Goal: Information Seeking & Learning: Learn about a topic

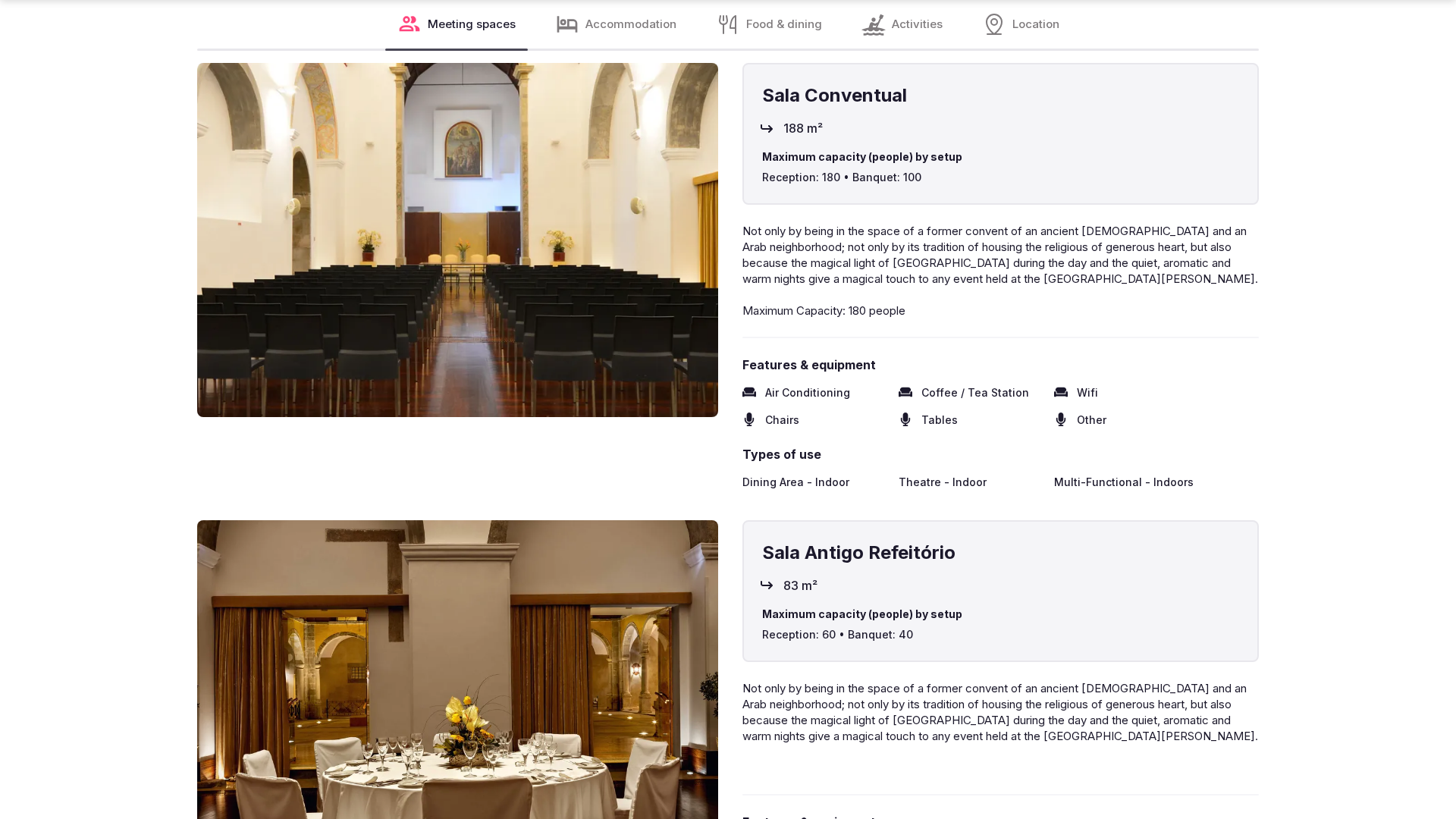
scroll to position [3052, 0]
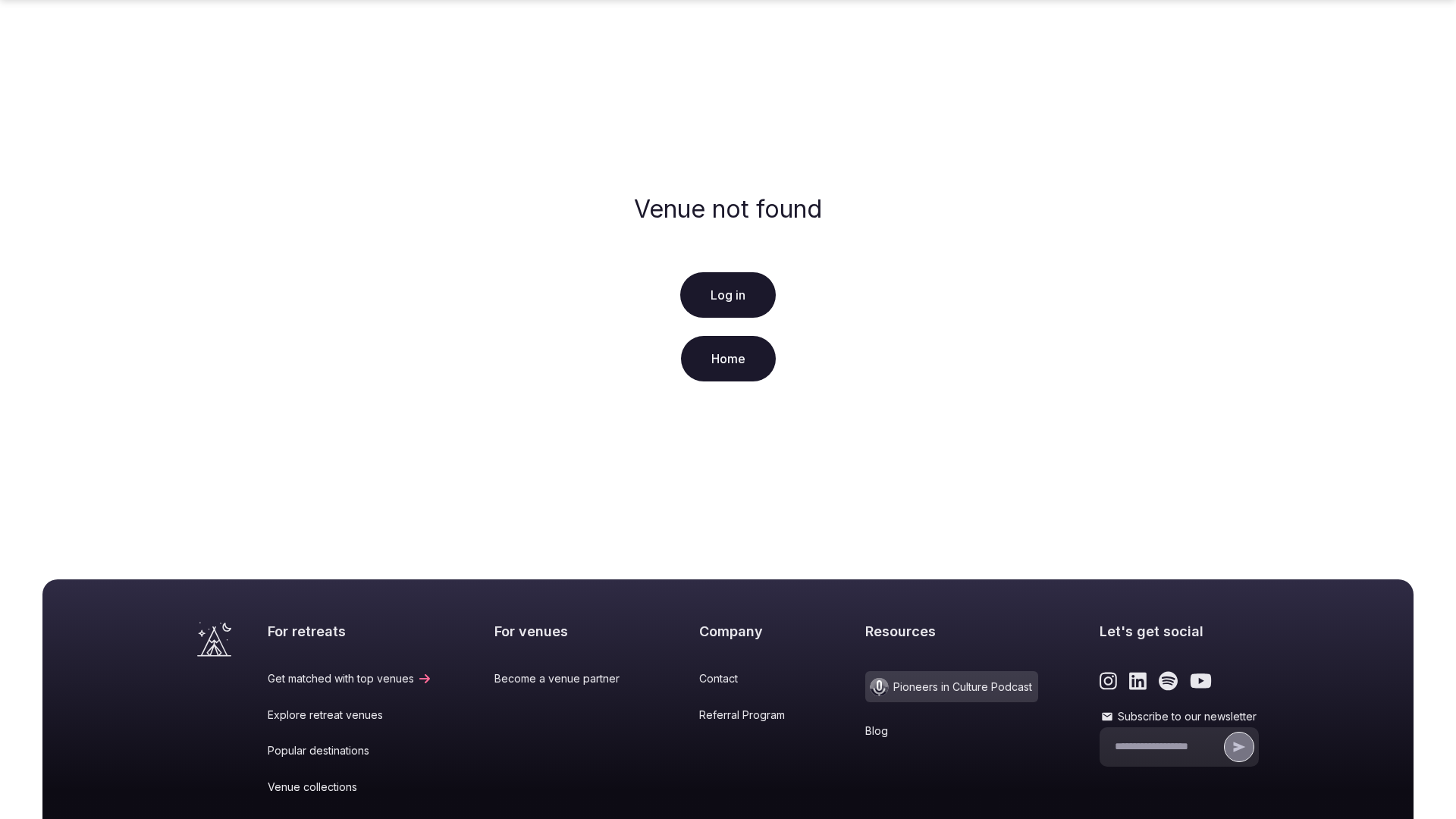
scroll to position [225, 0]
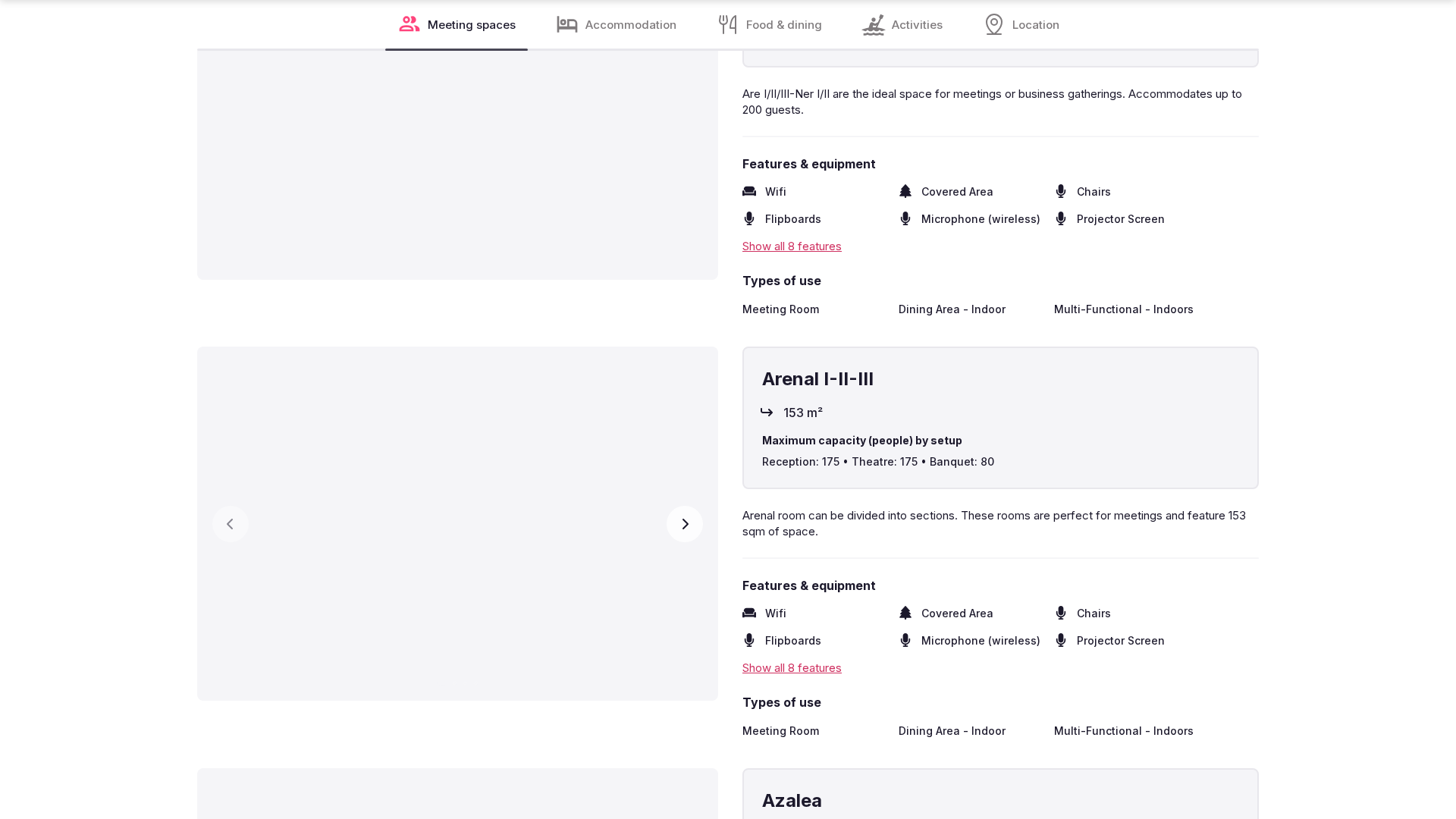
scroll to position [3052, 0]
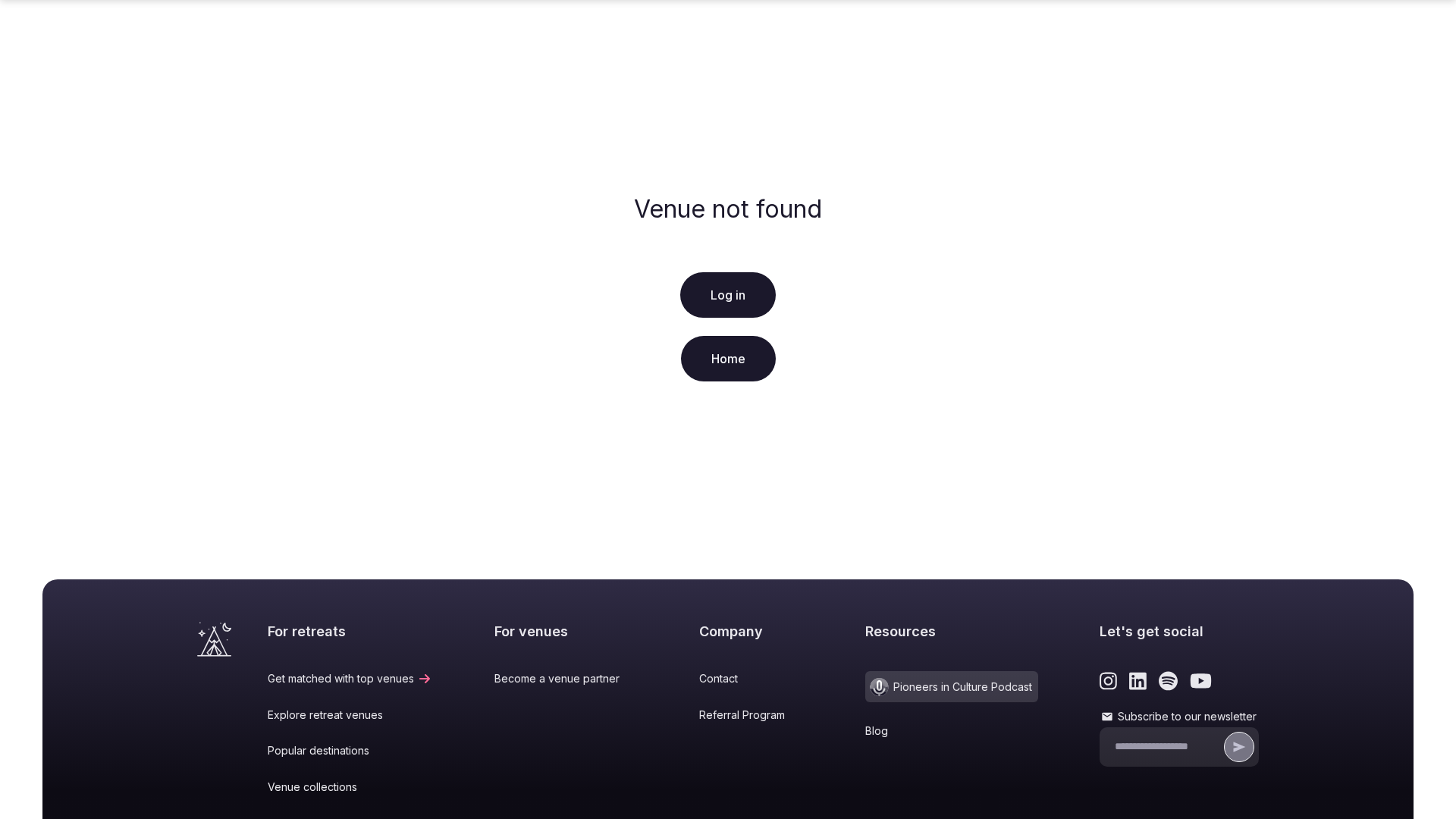
scroll to position [225, 0]
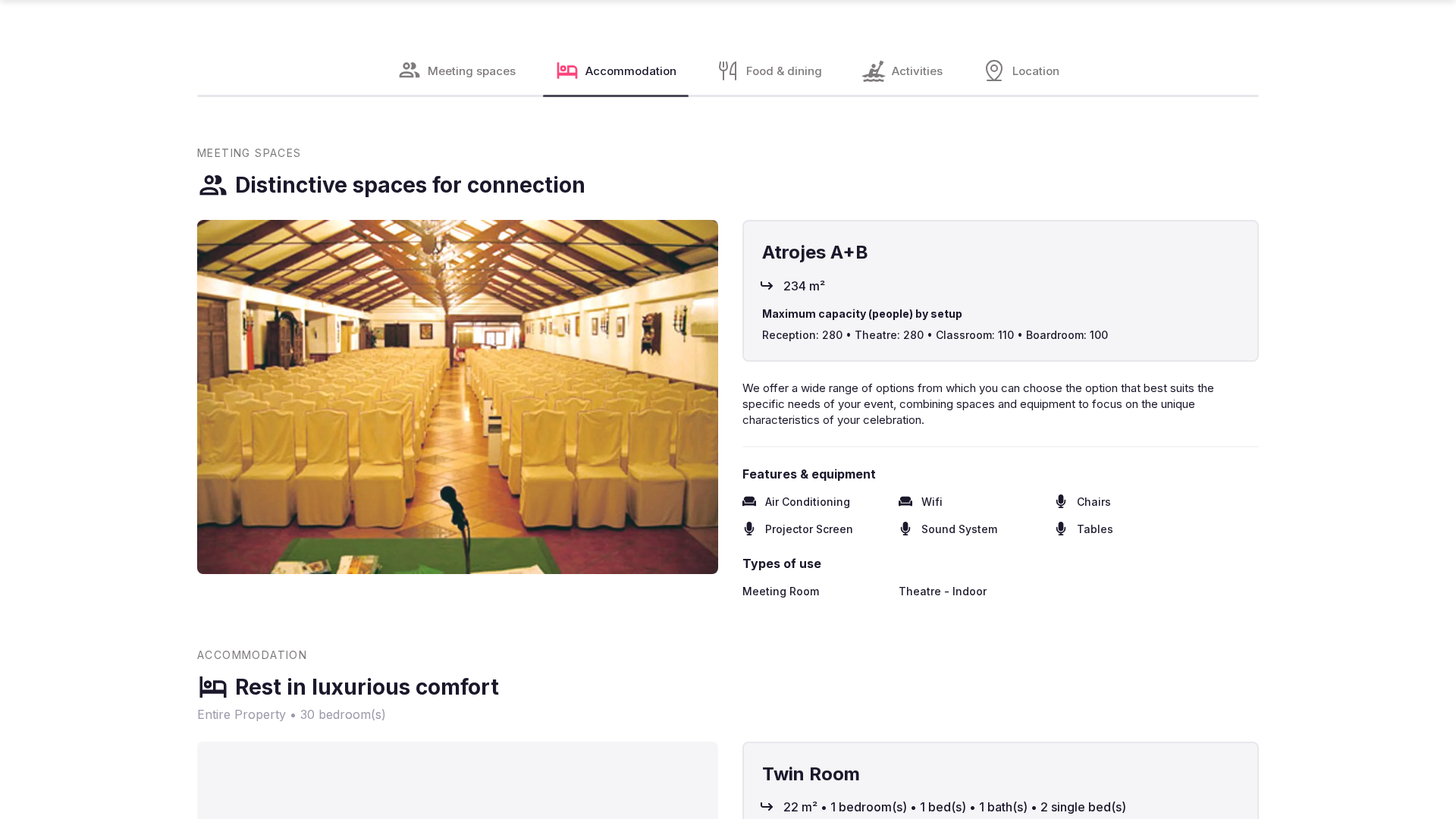
scroll to position [3052, 0]
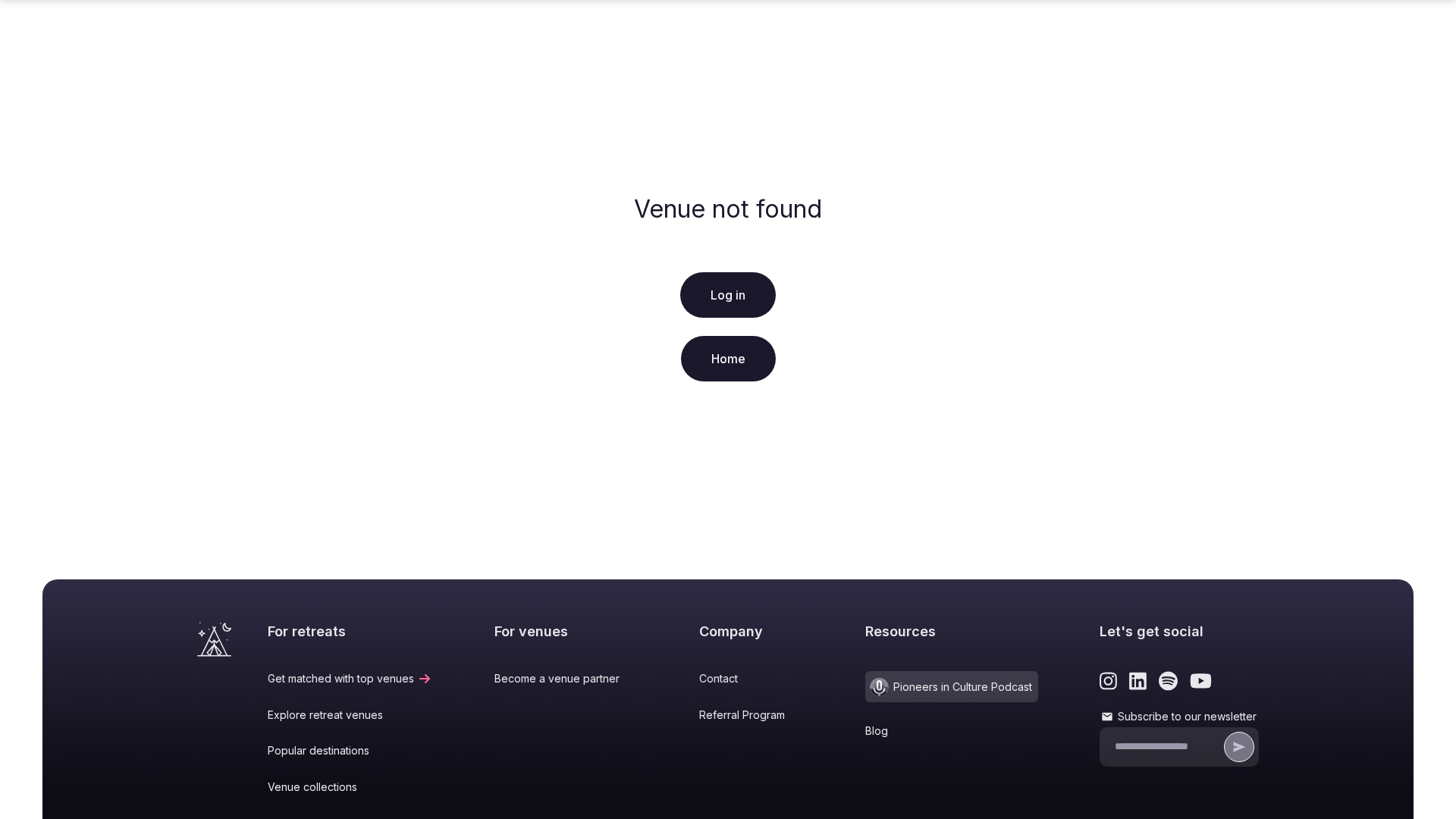
scroll to position [225, 0]
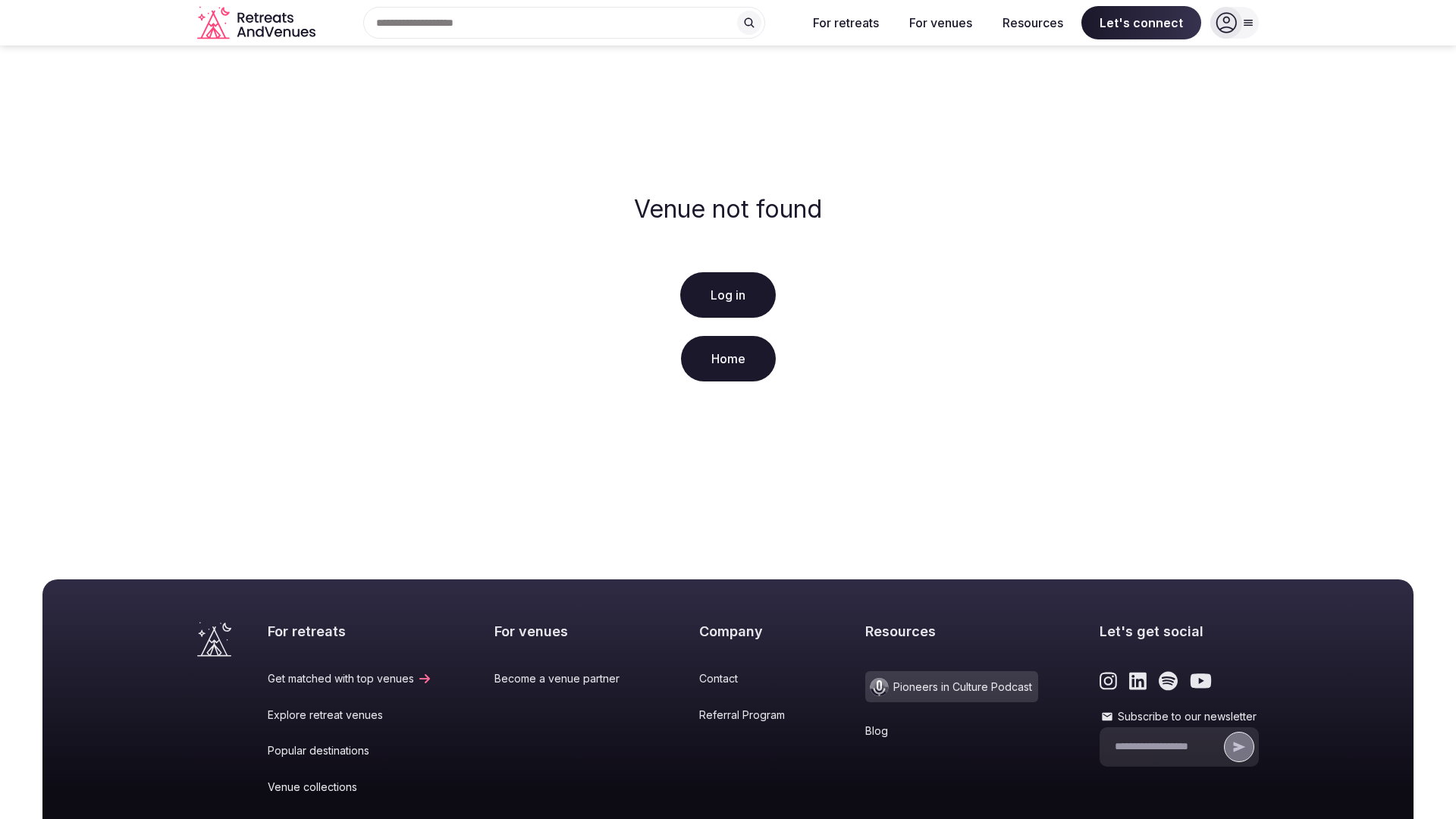
scroll to position [225, 0]
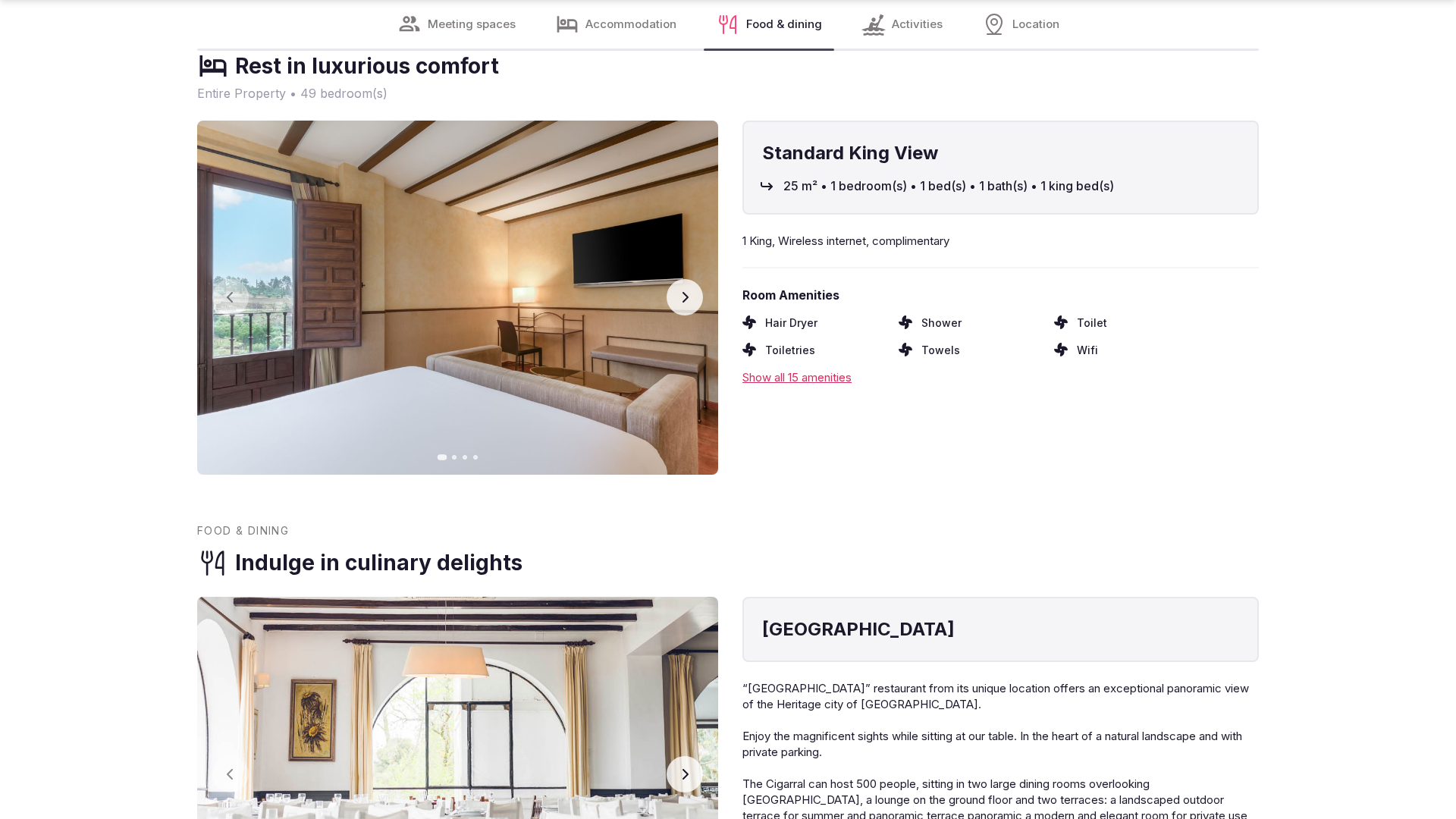
scroll to position [3052, 0]
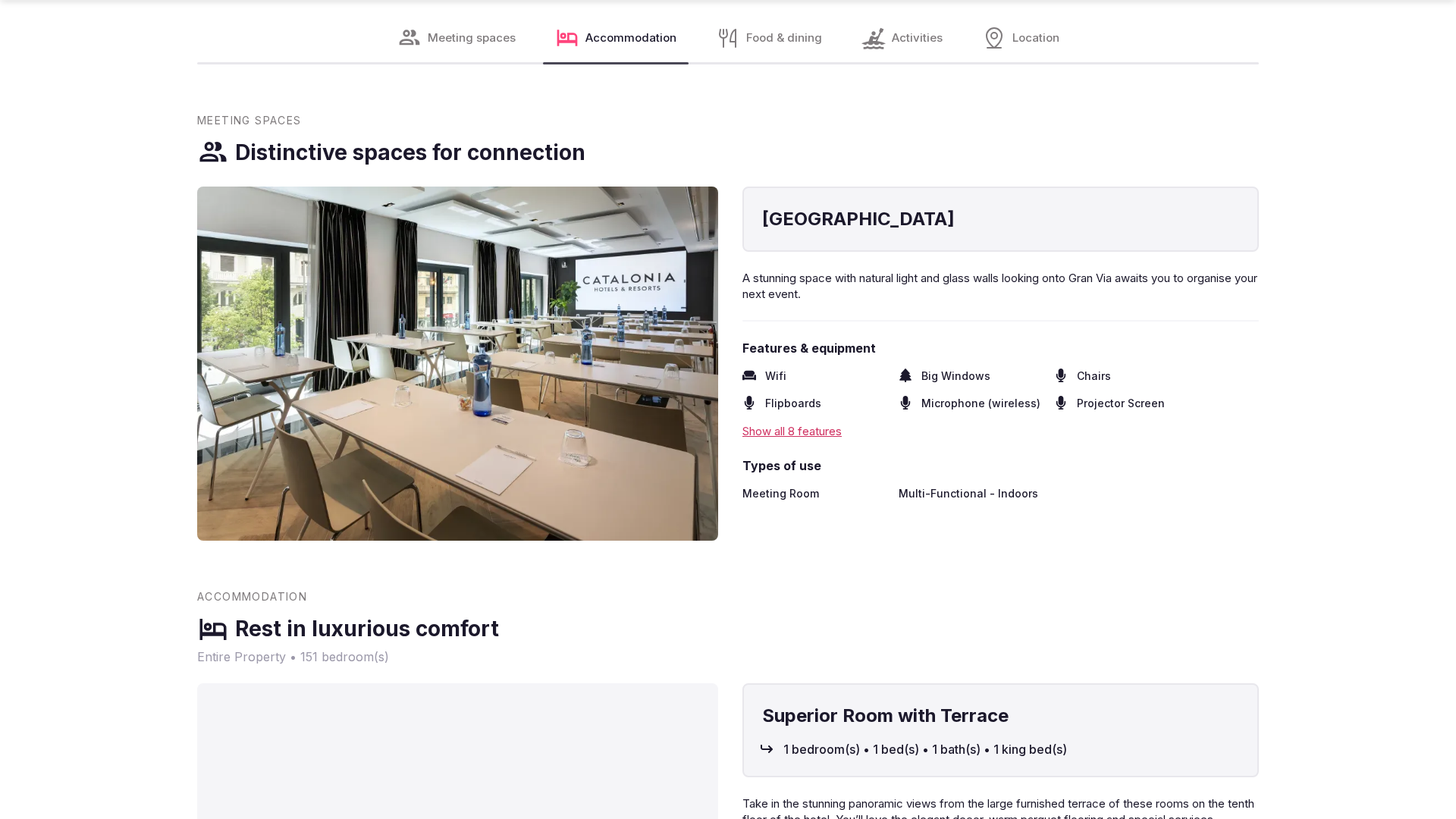
scroll to position [3002, 0]
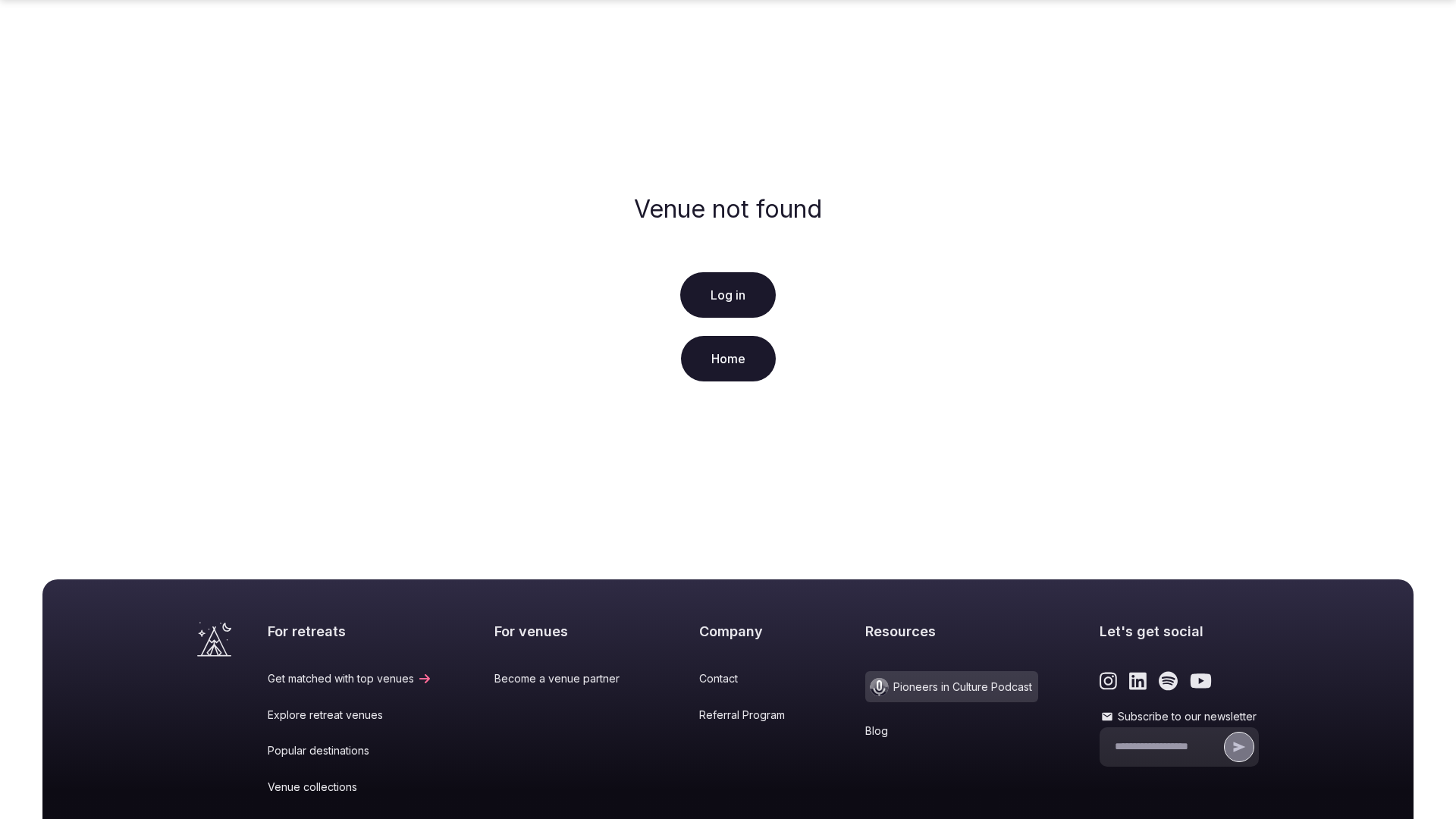
scroll to position [225, 0]
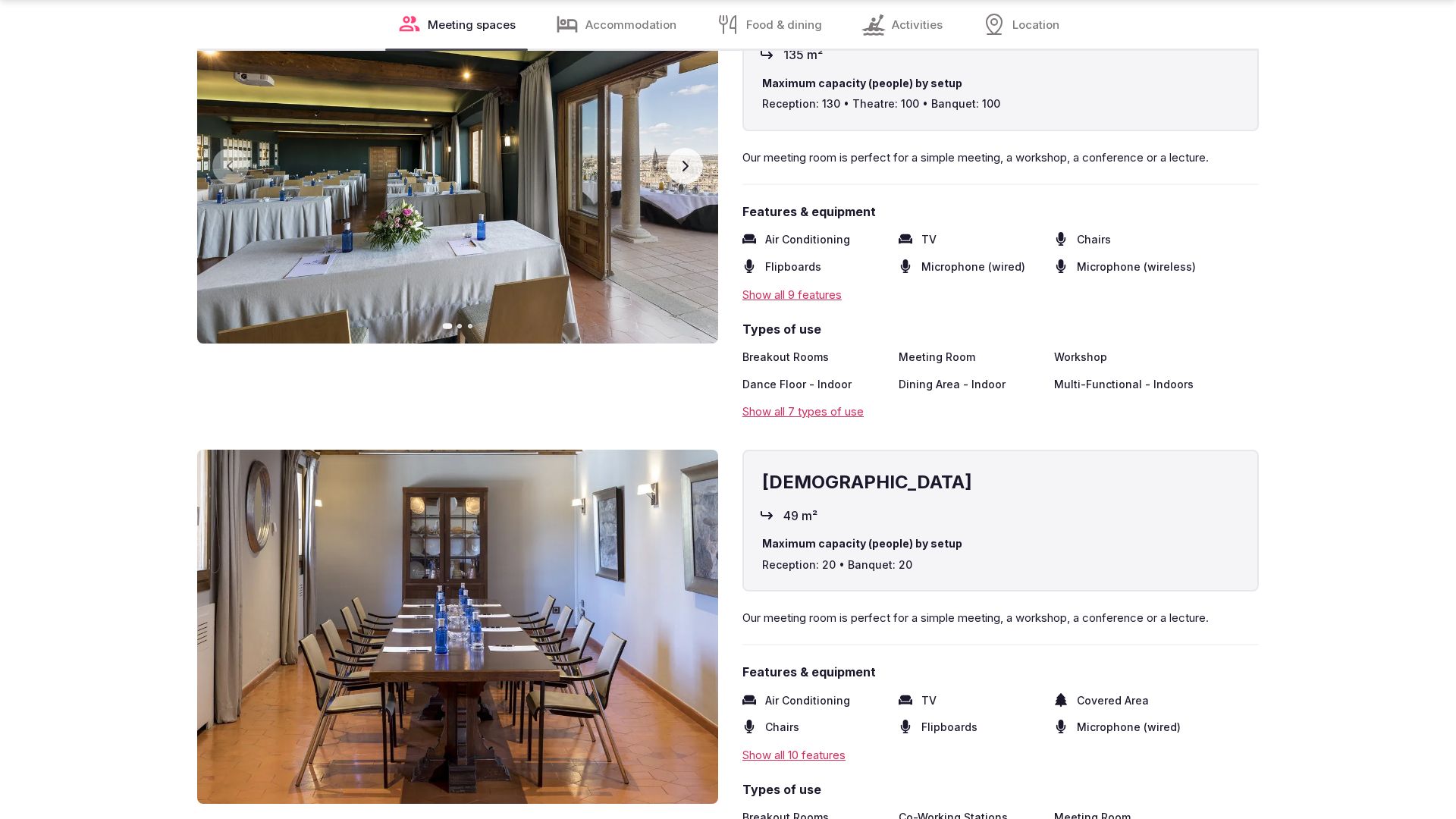
scroll to position [3051, 0]
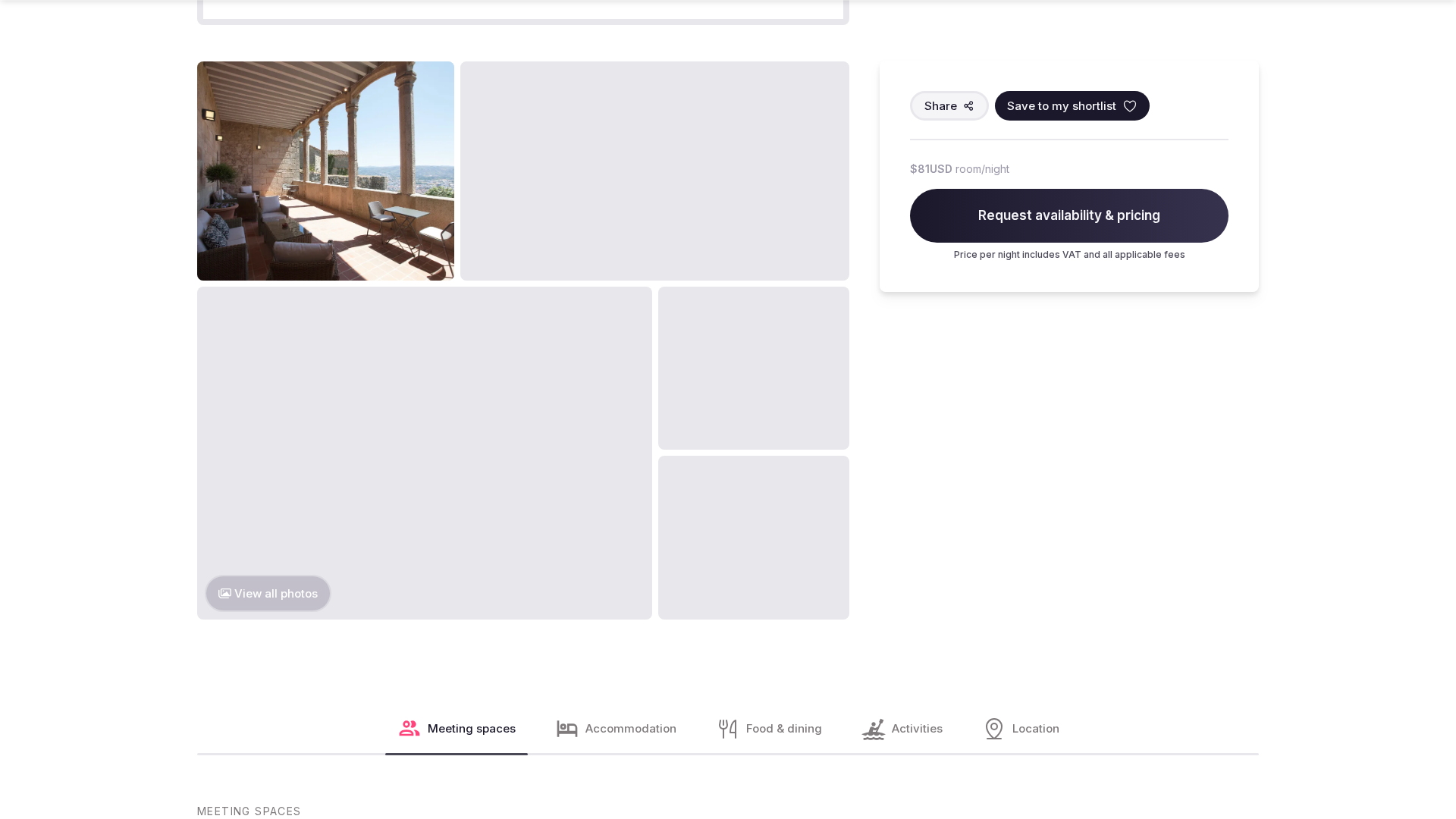
scroll to position [2316, 0]
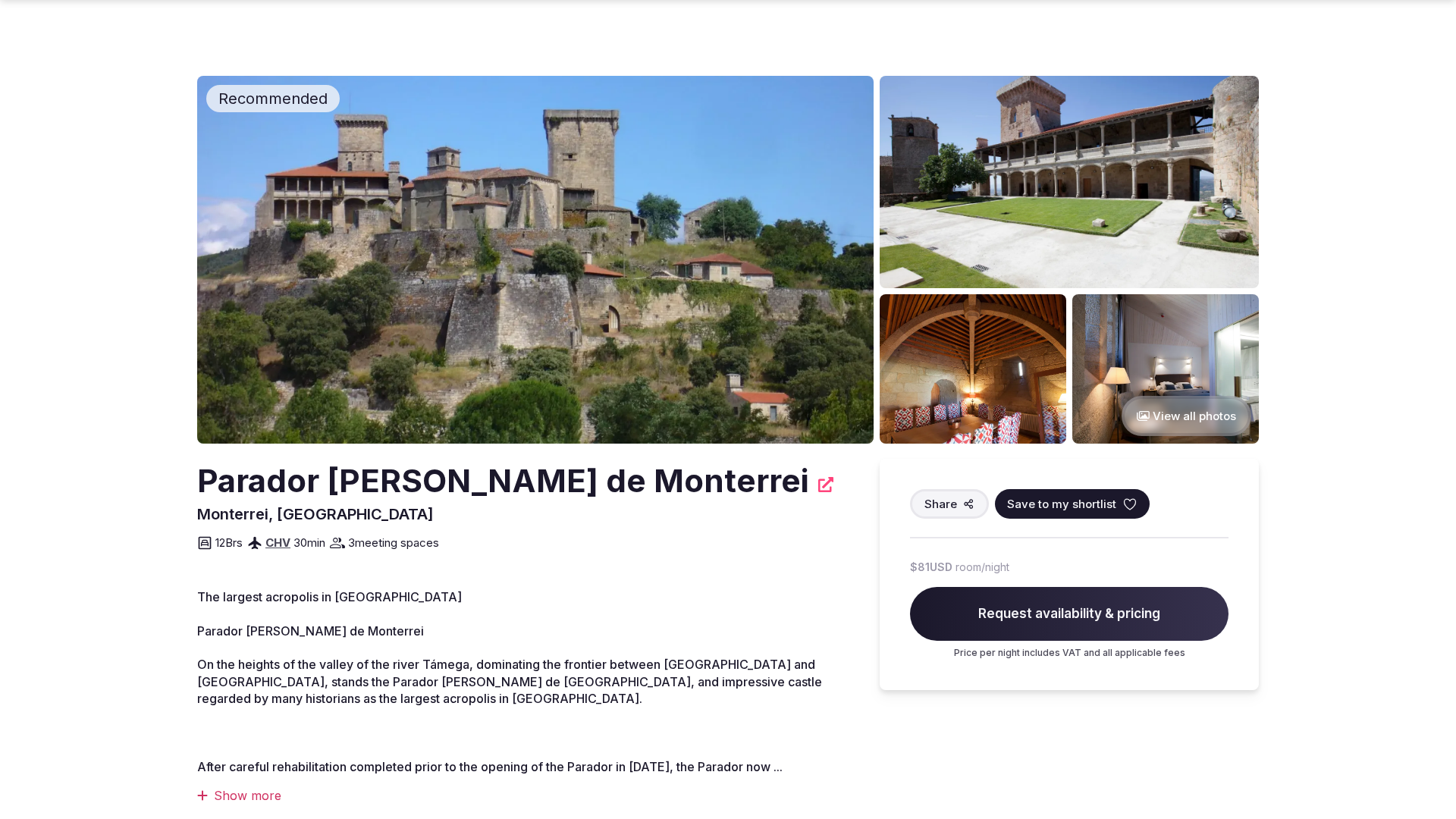
scroll to position [1529, 0]
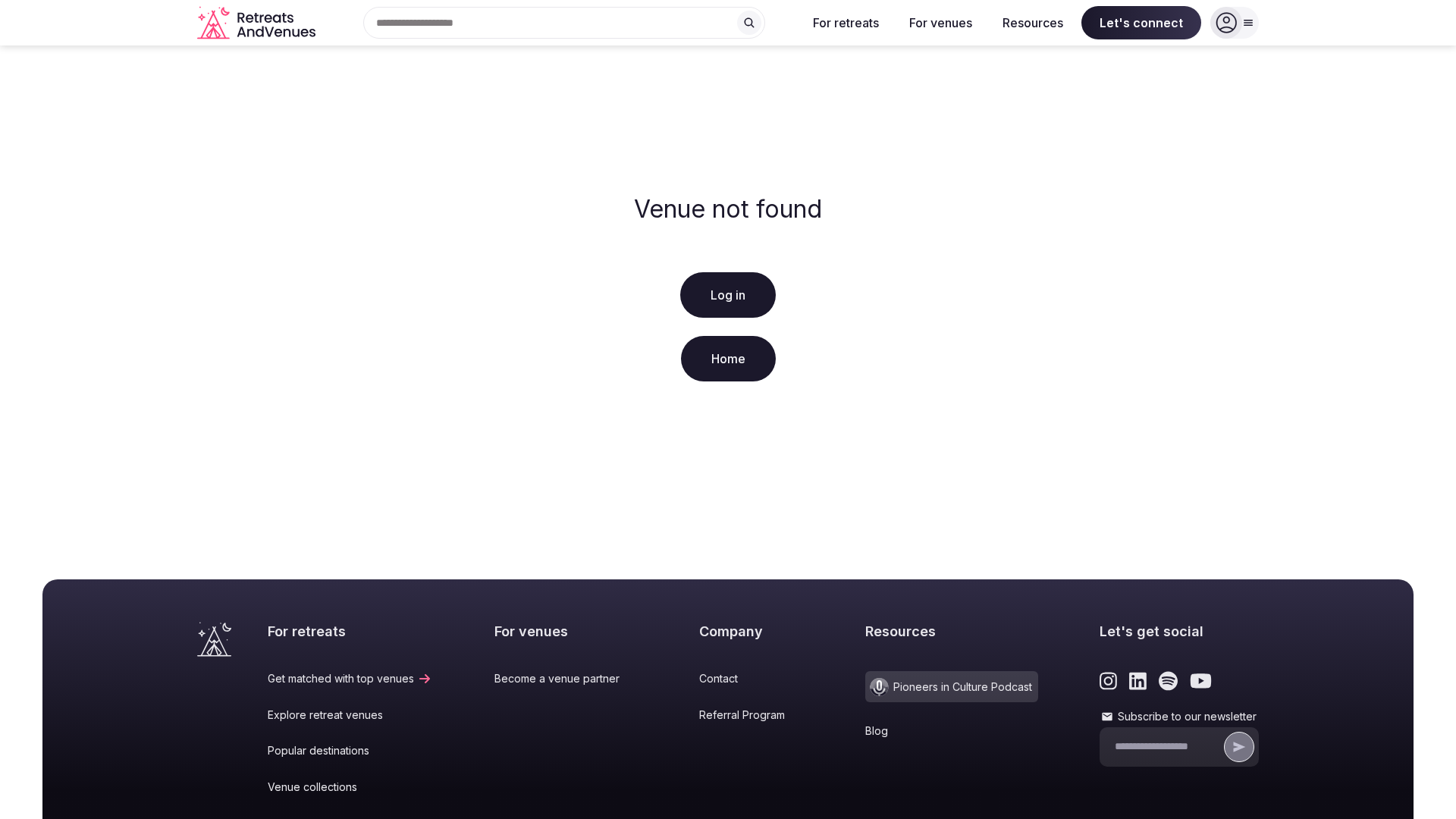
scroll to position [225, 0]
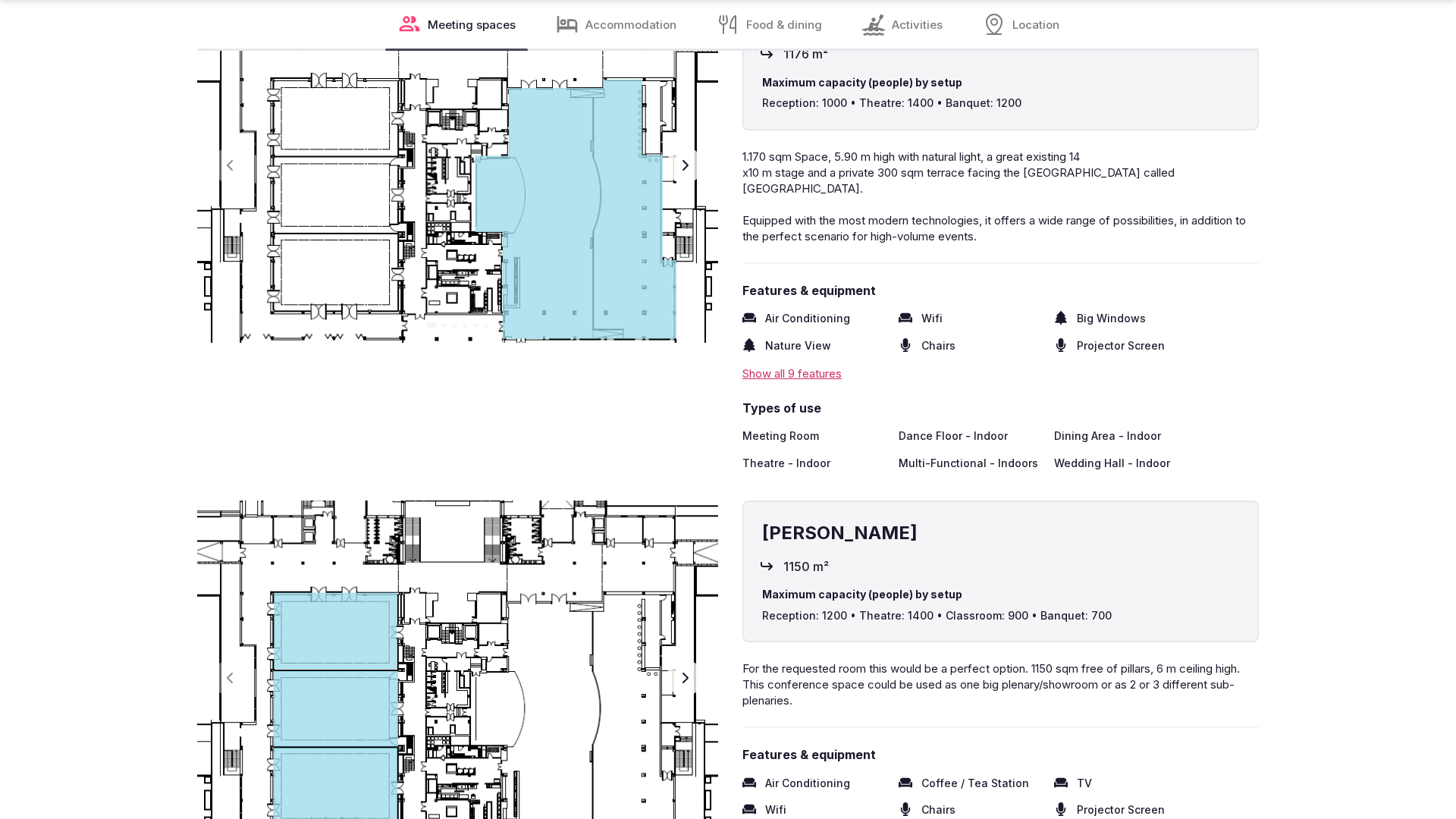
scroll to position [3052, 0]
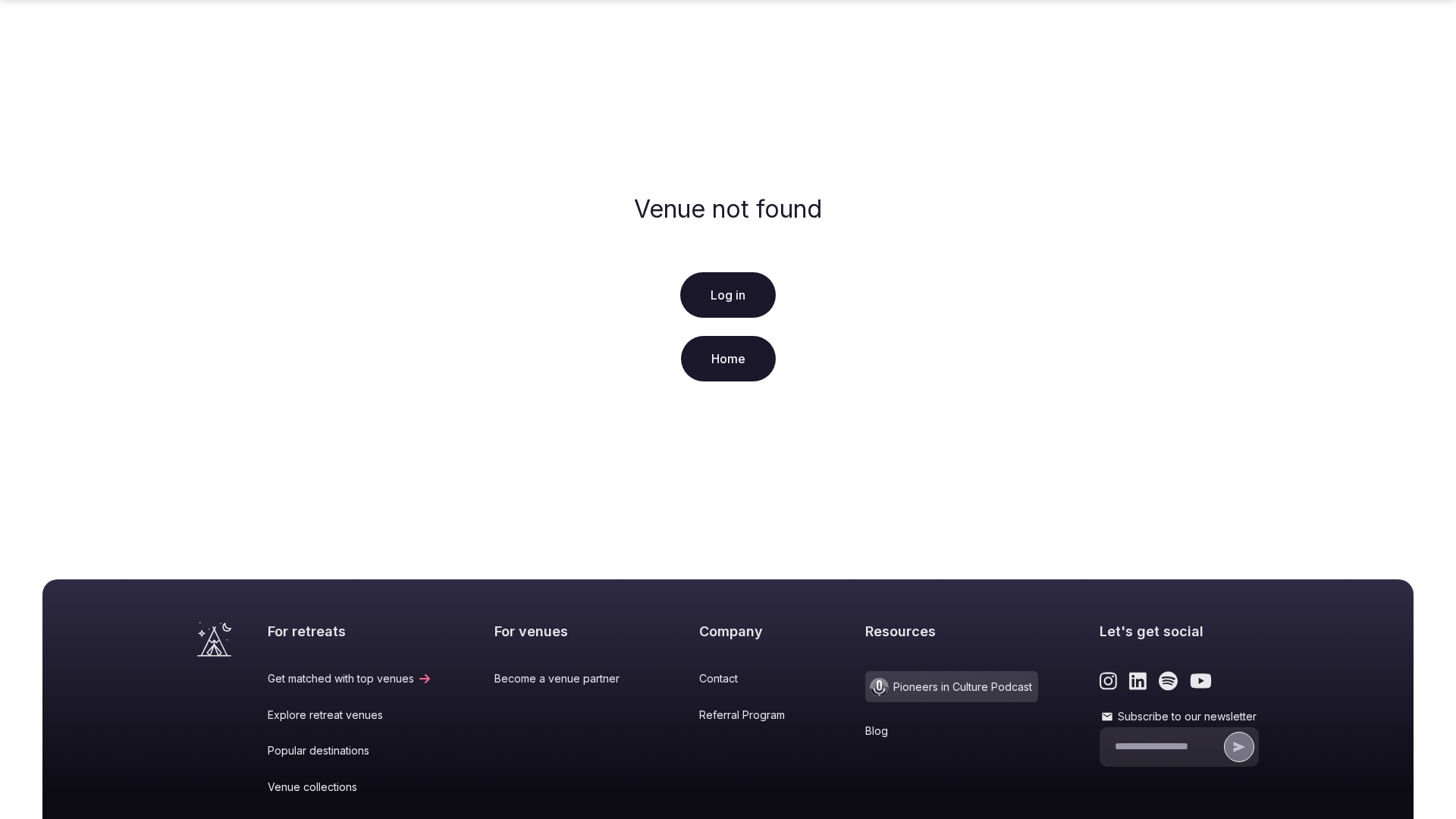
scroll to position [225, 0]
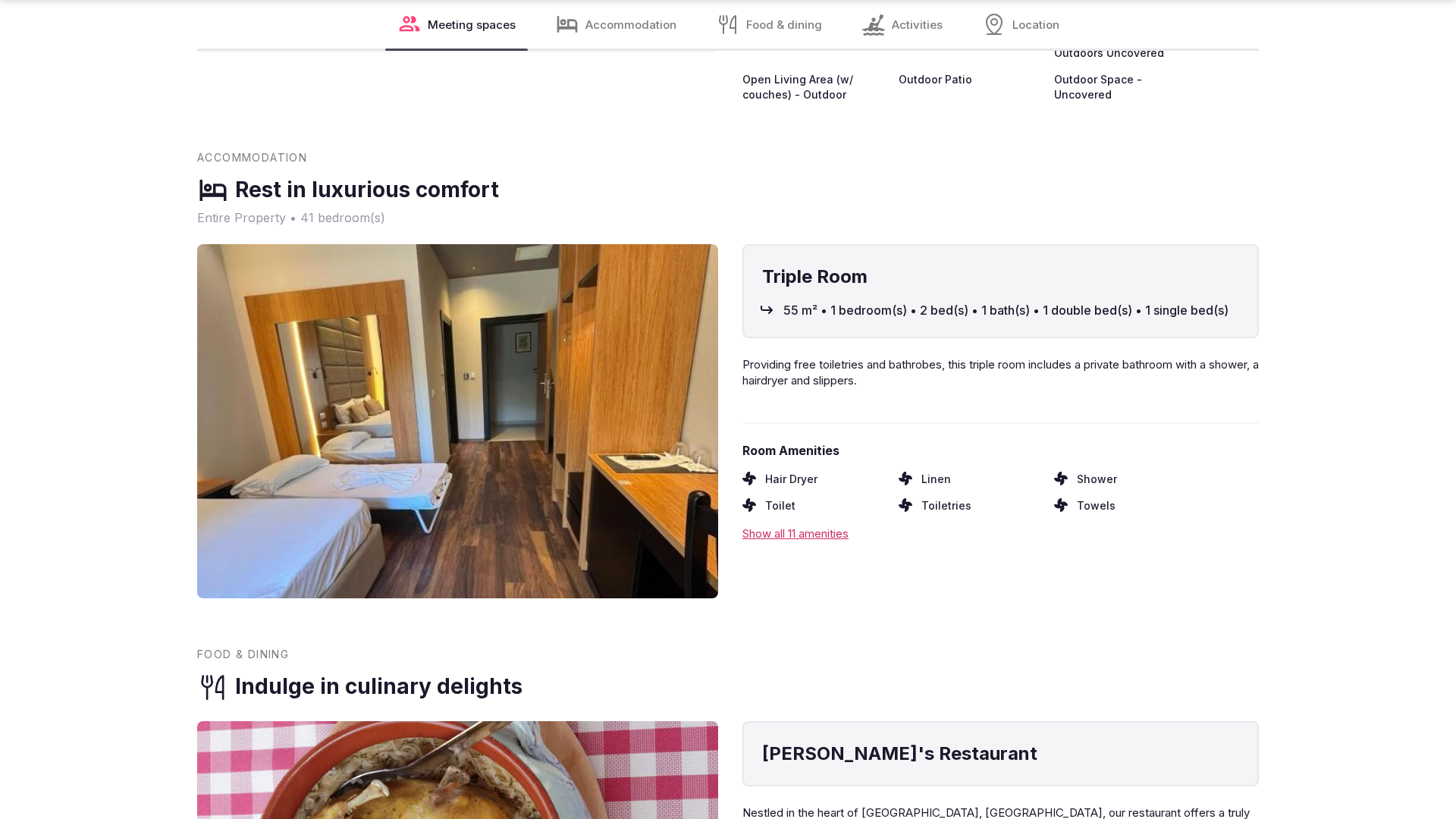
scroll to position [2265, 0]
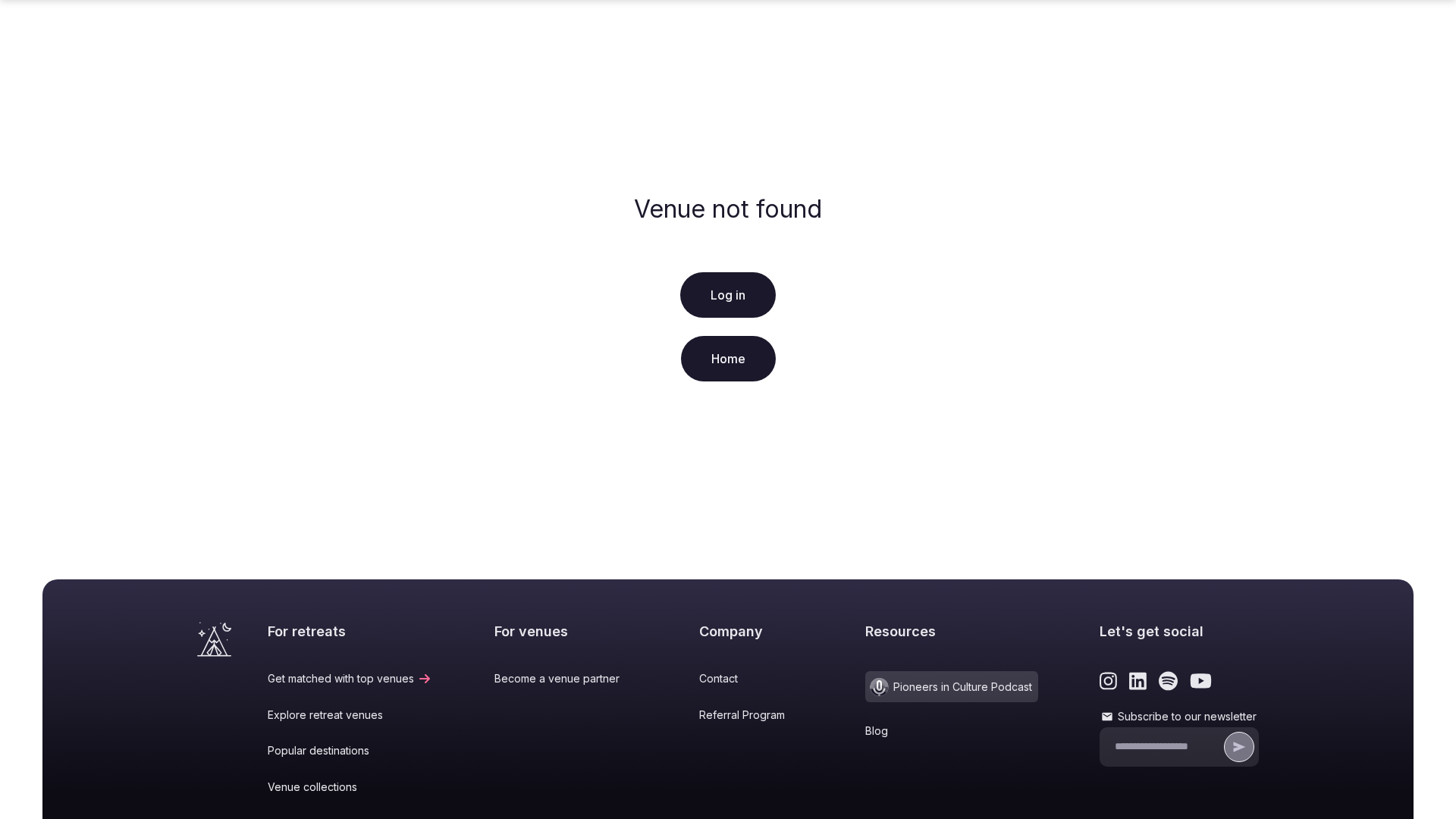
scroll to position [225, 0]
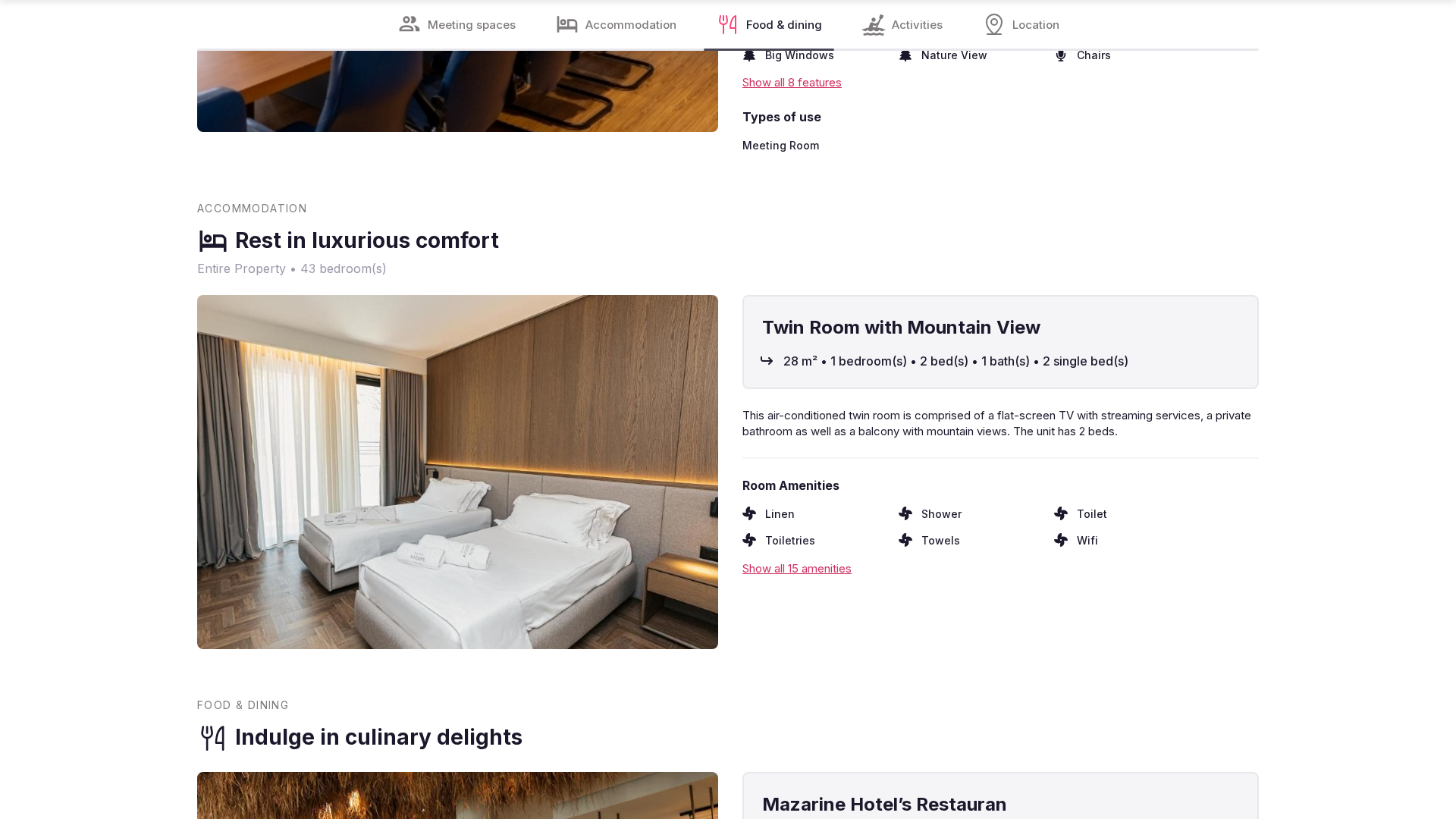
scroll to position [2220, 0]
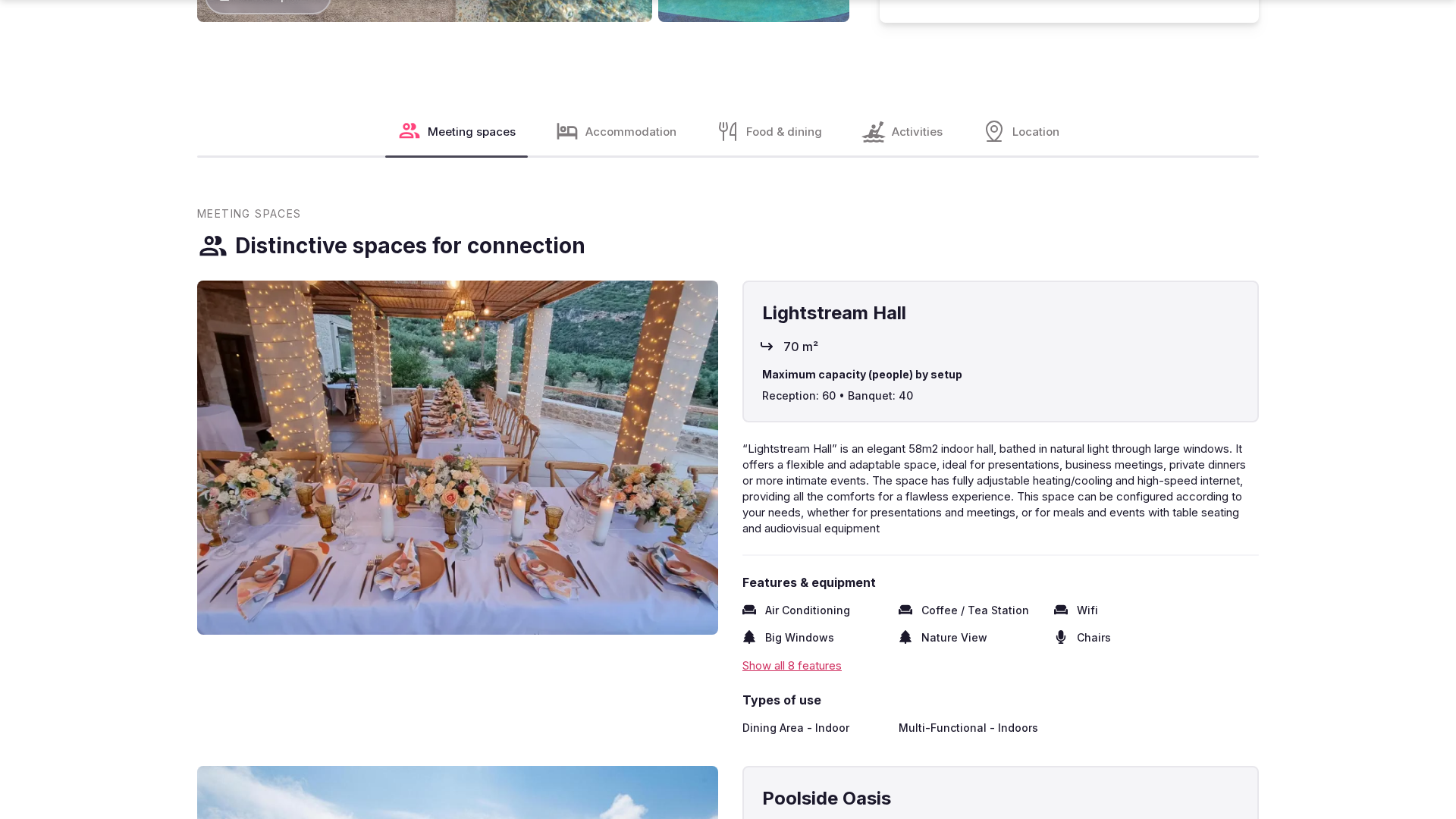
scroll to position [2316, 0]
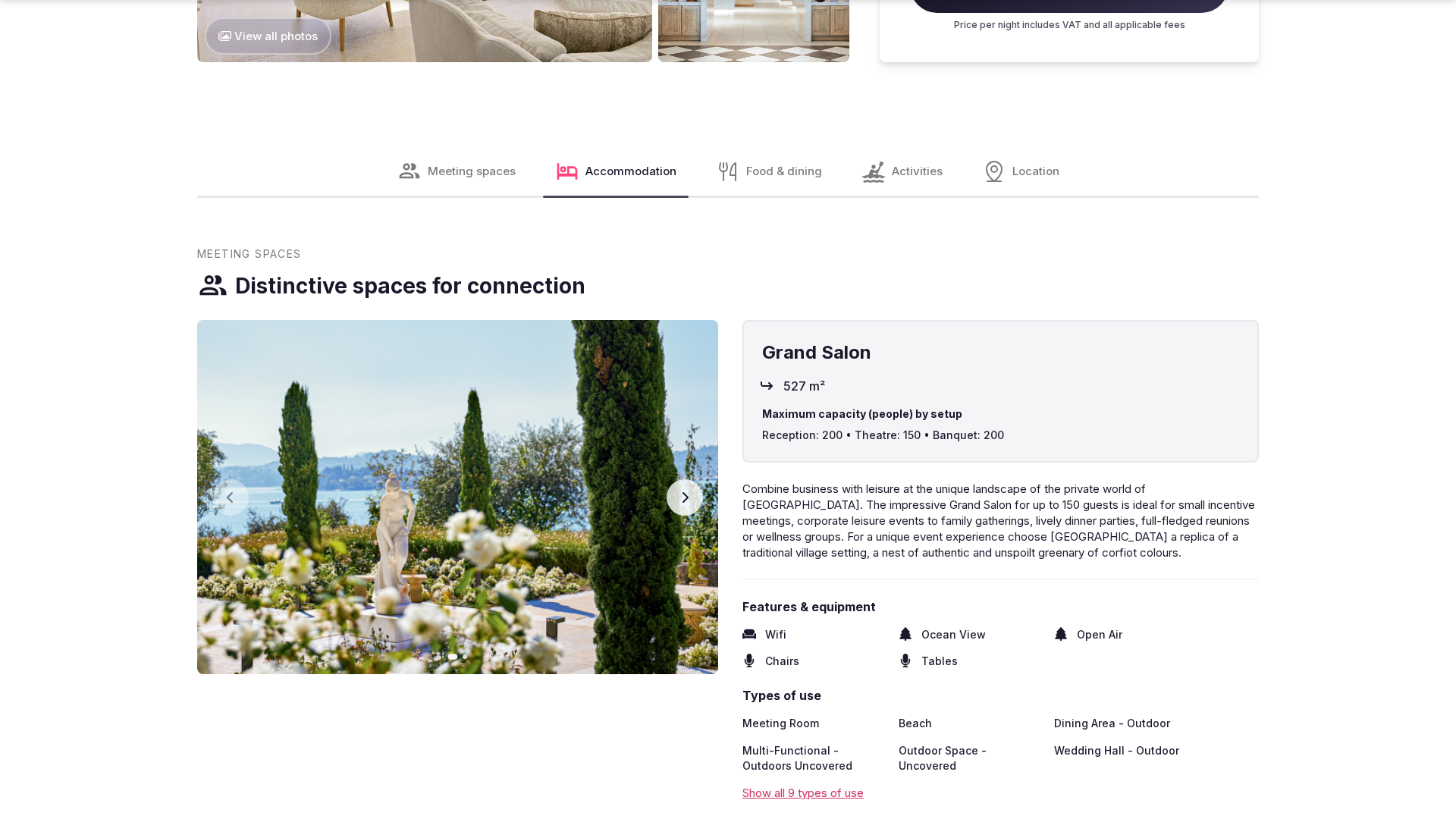
scroll to position [2316, 0]
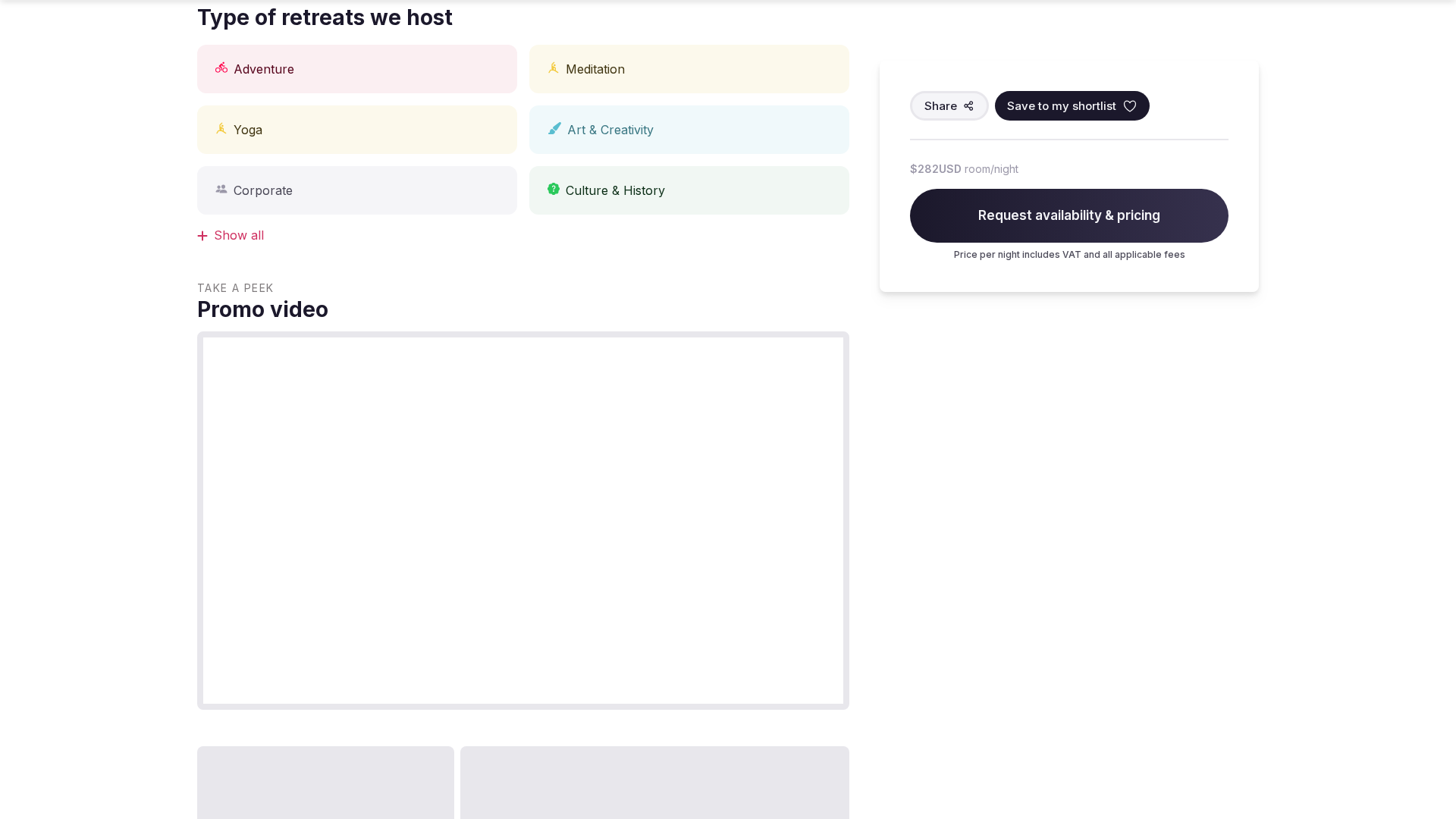
scroll to position [1523, 0]
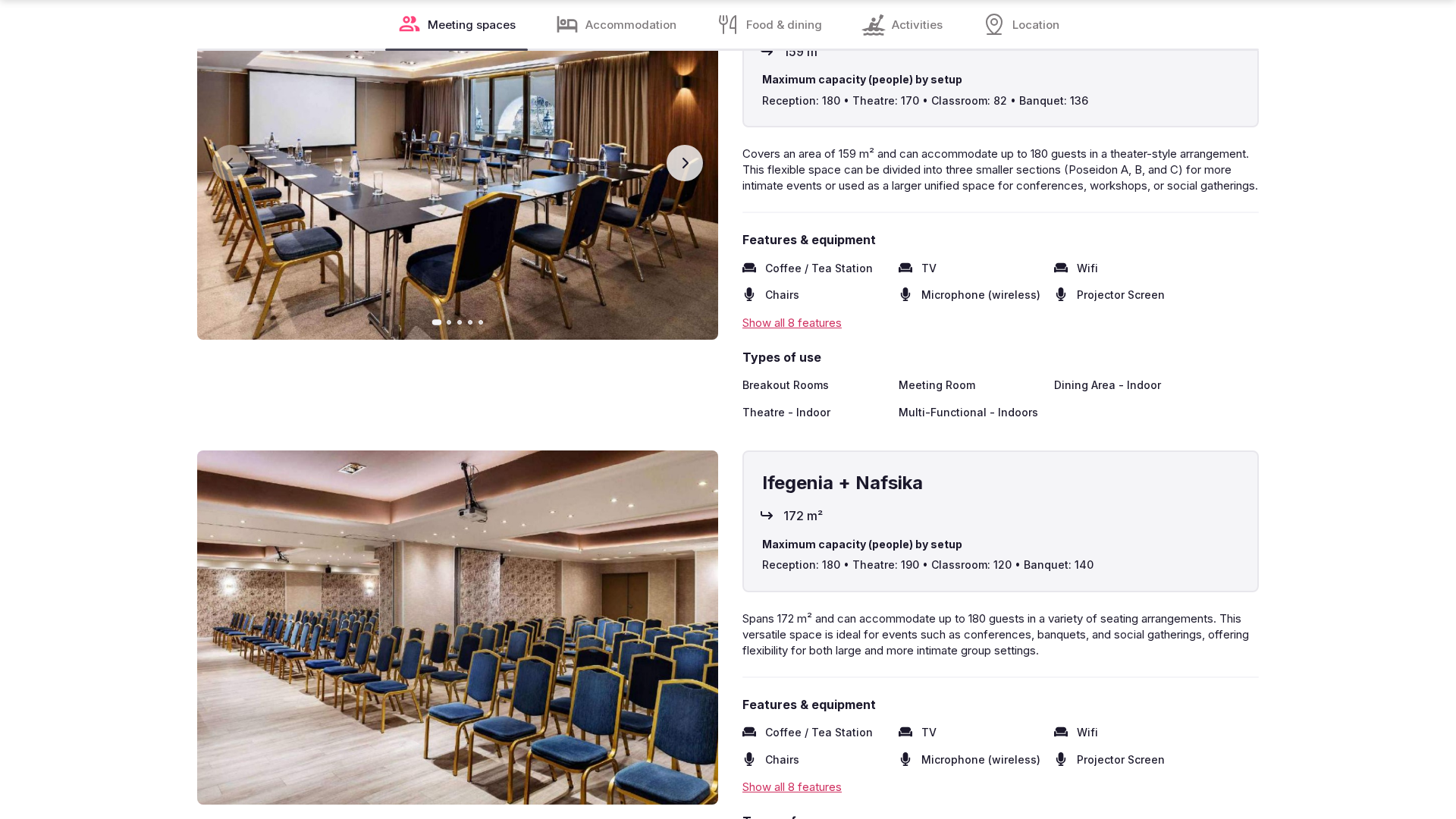
scroll to position [3052, 0]
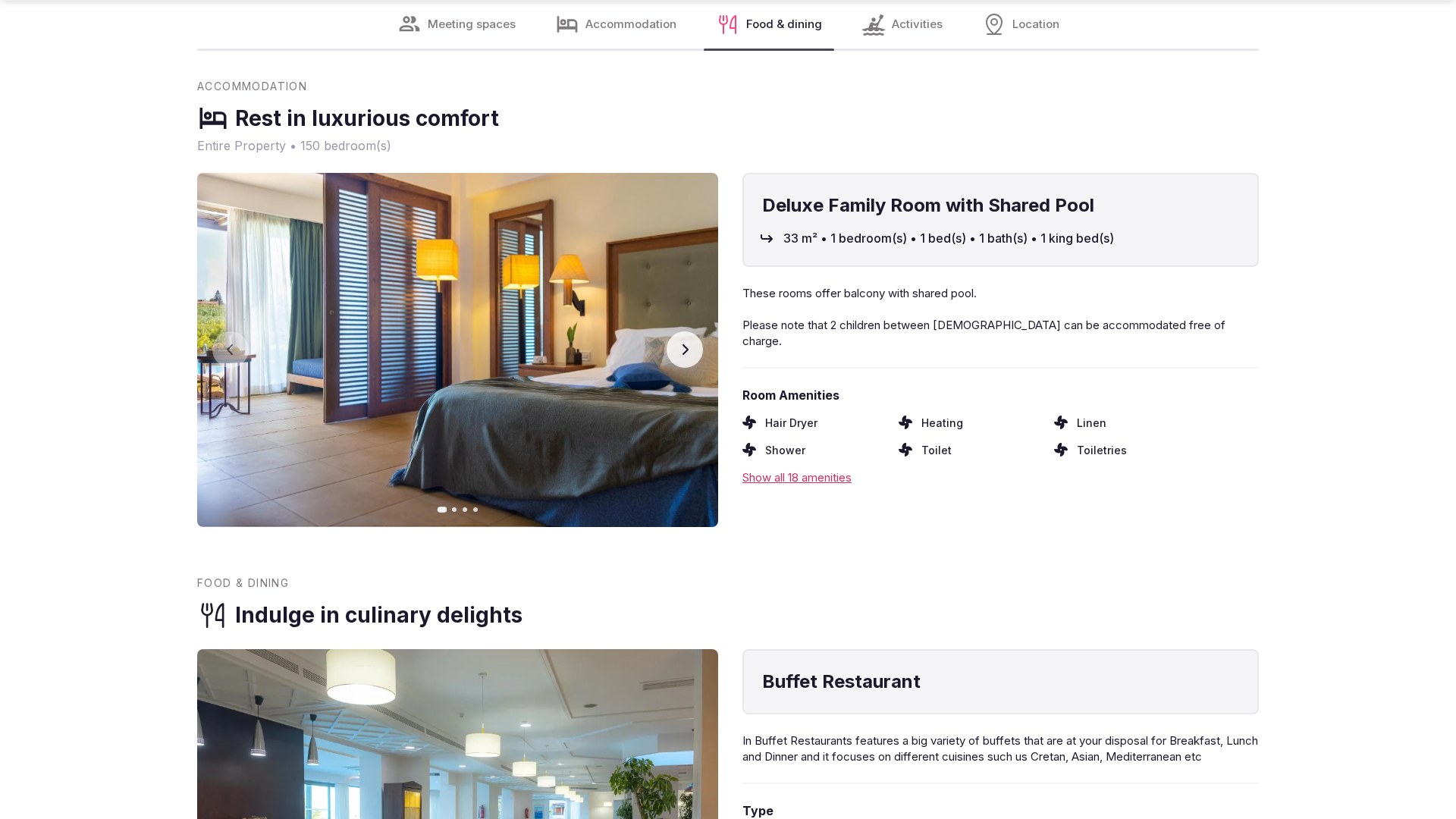
scroll to position [3052, 0]
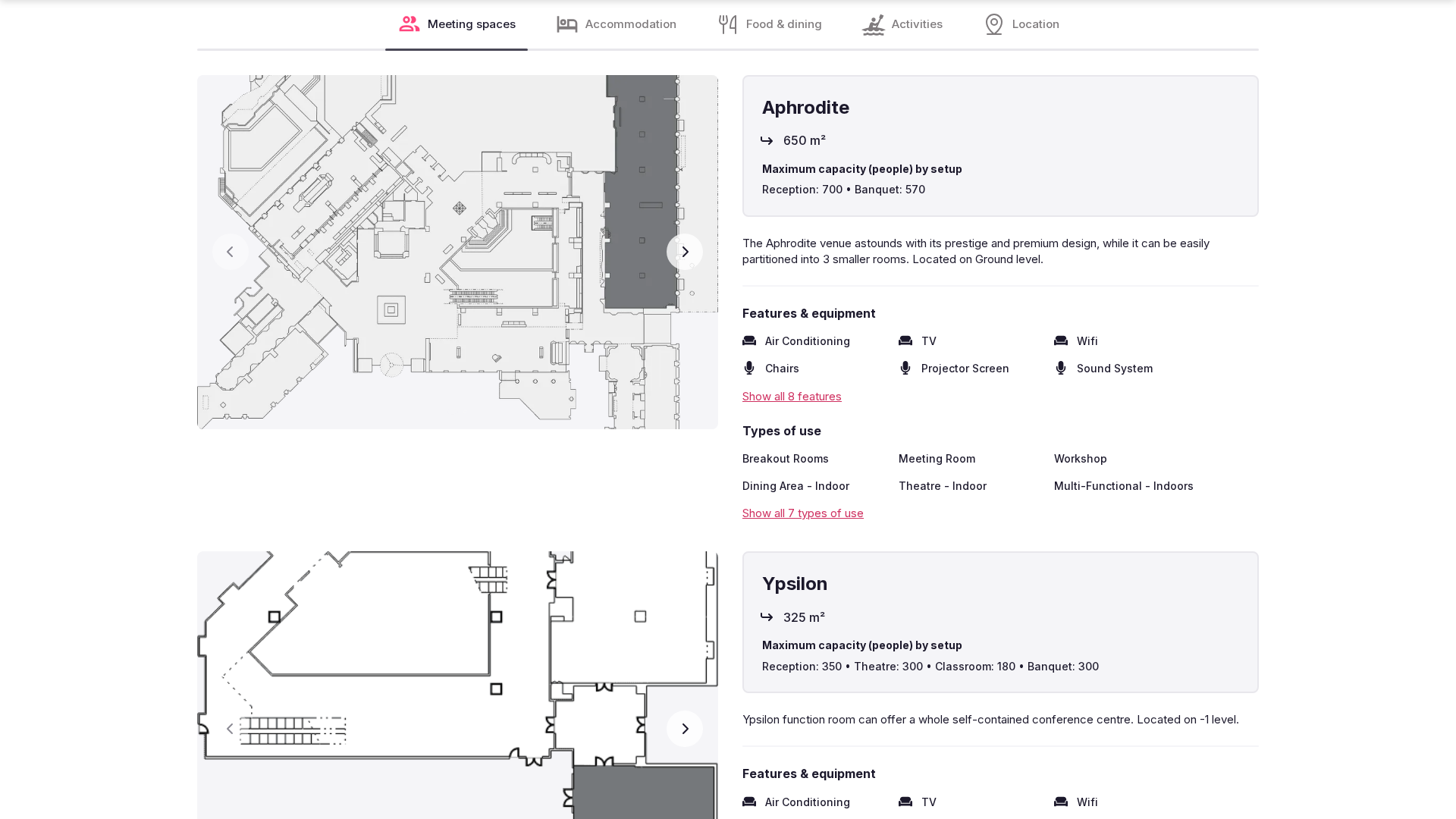
scroll to position [3052, 0]
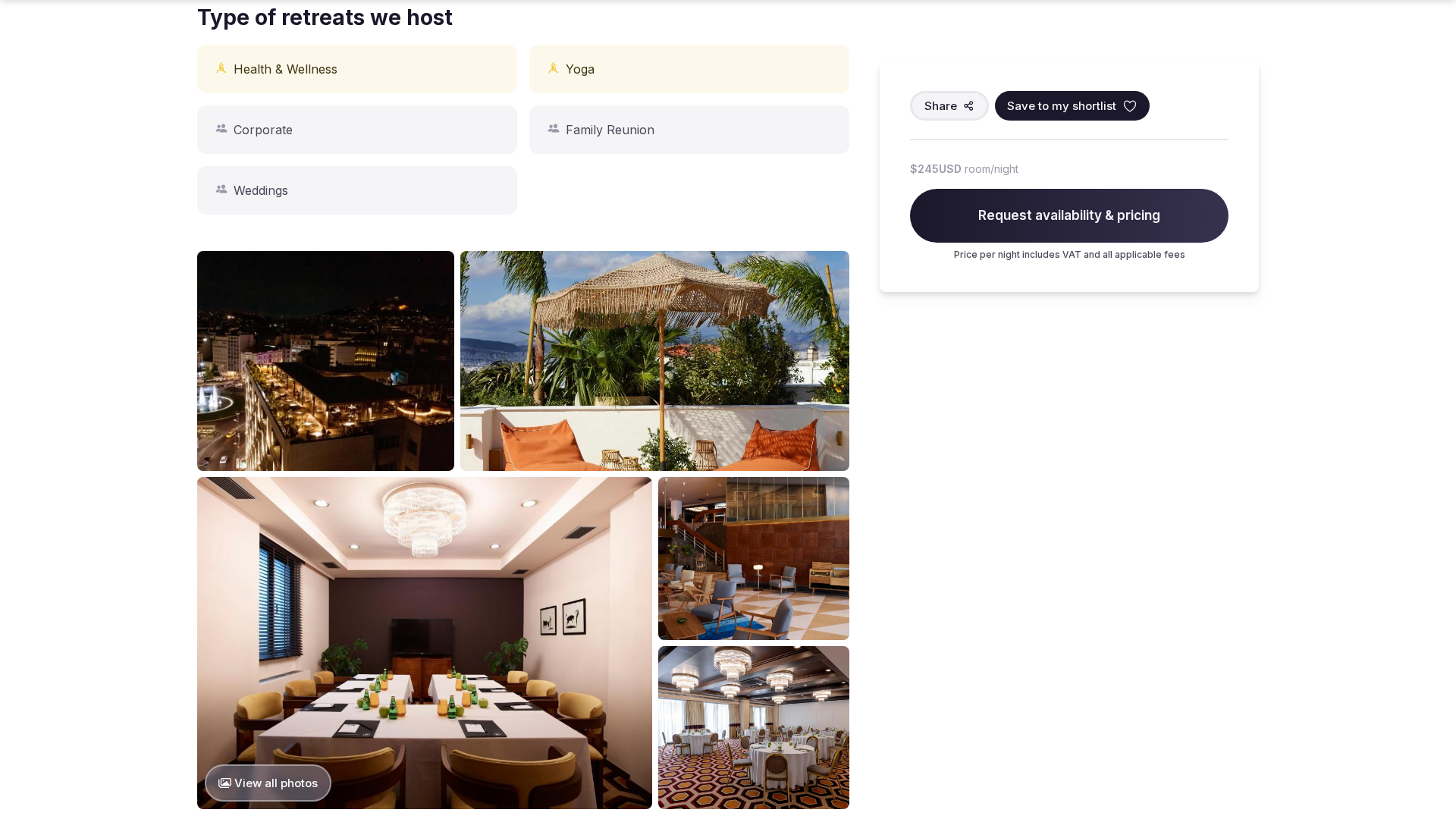
scroll to position [1529, 0]
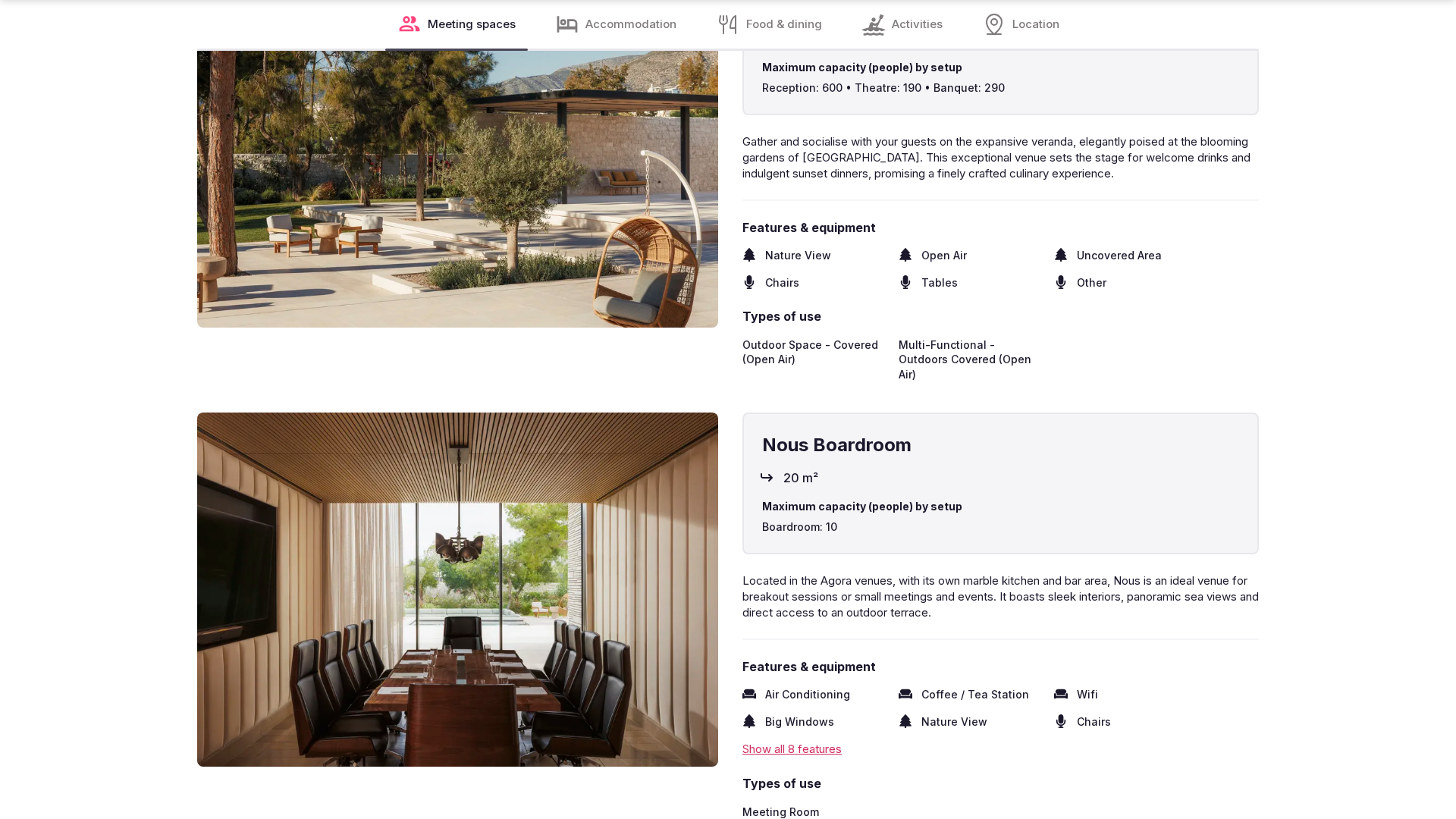
scroll to position [3049, 0]
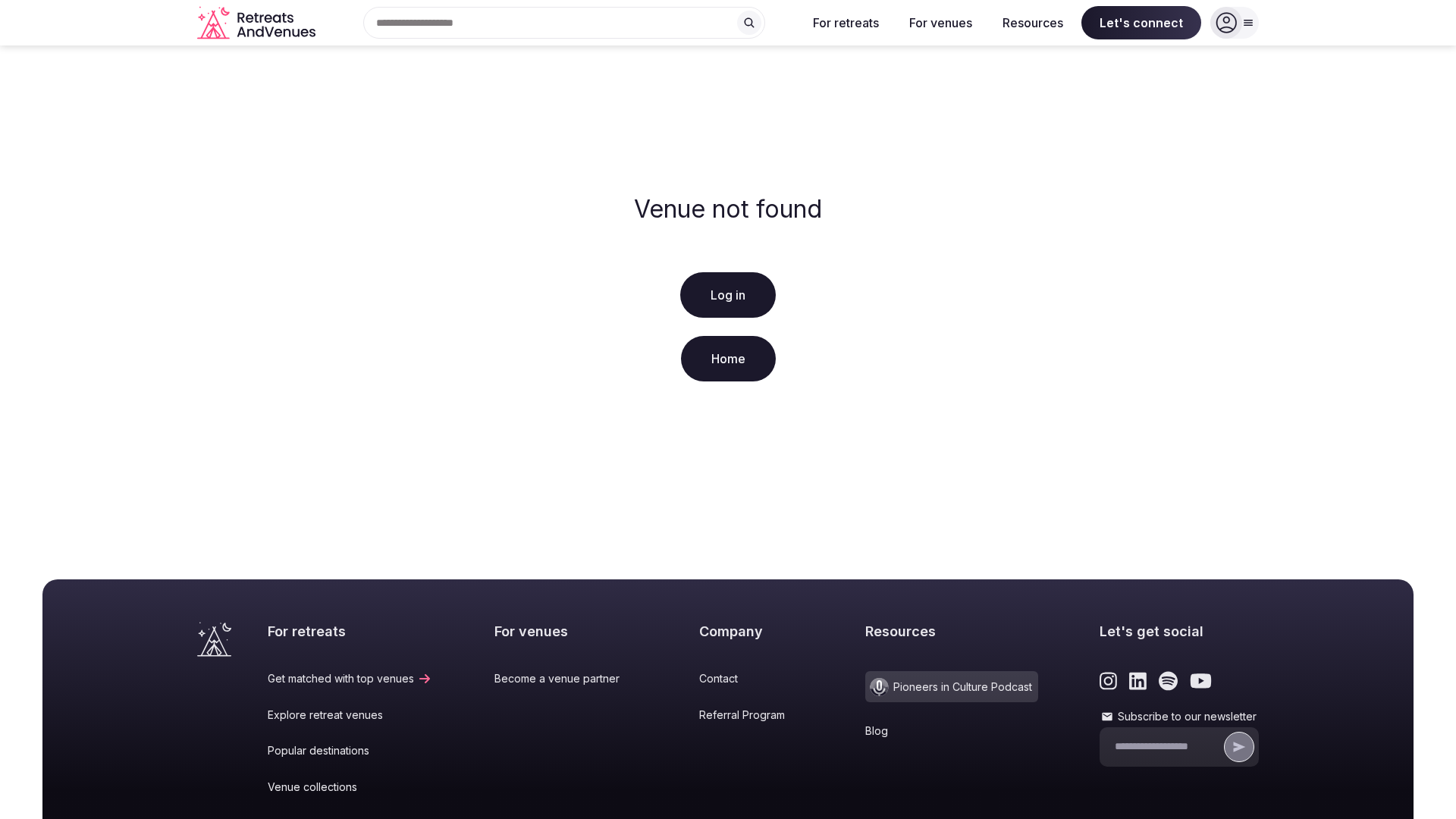
scroll to position [225, 0]
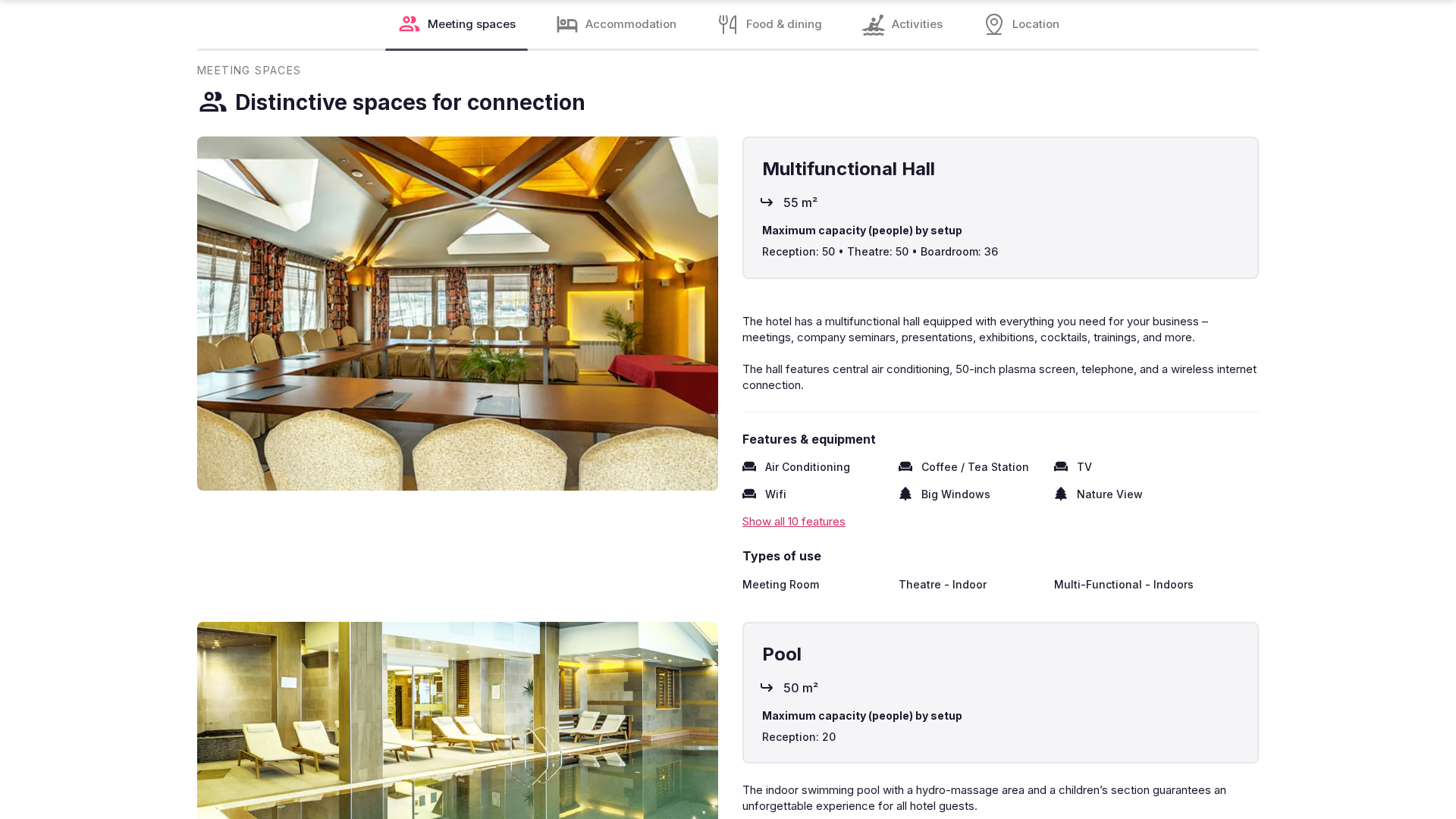
scroll to position [2220, 0]
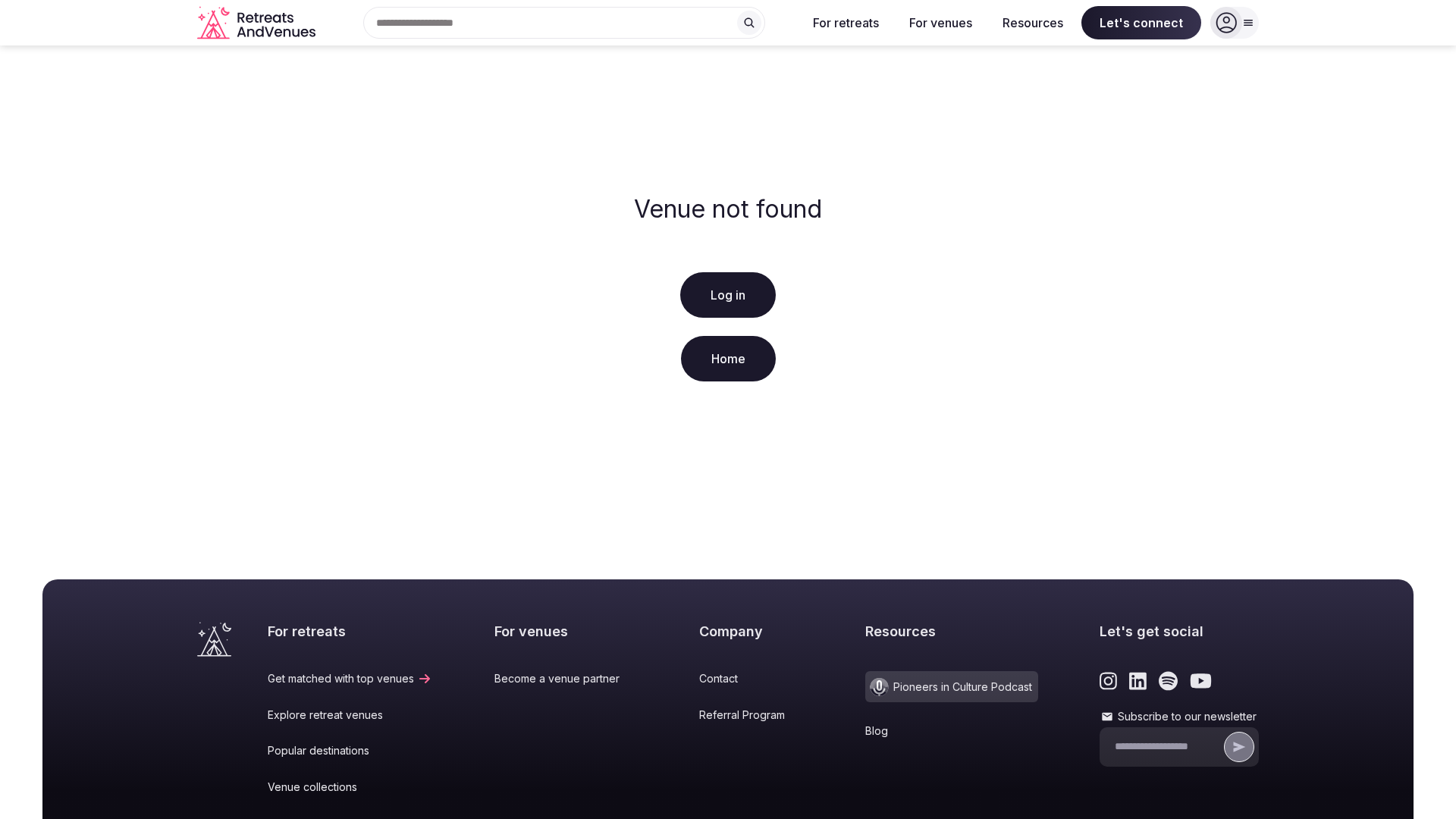
scroll to position [225, 0]
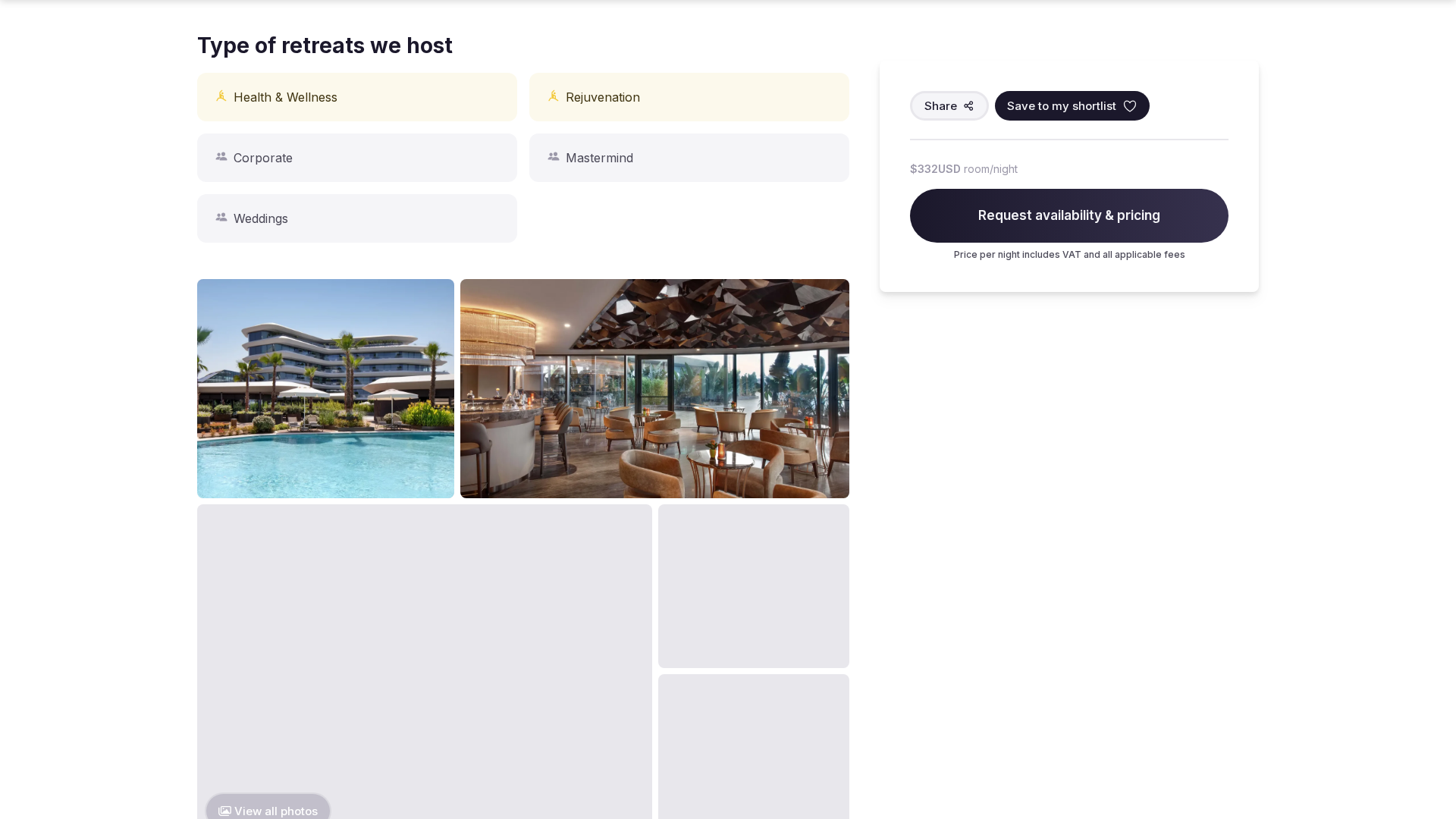
scroll to position [1529, 0]
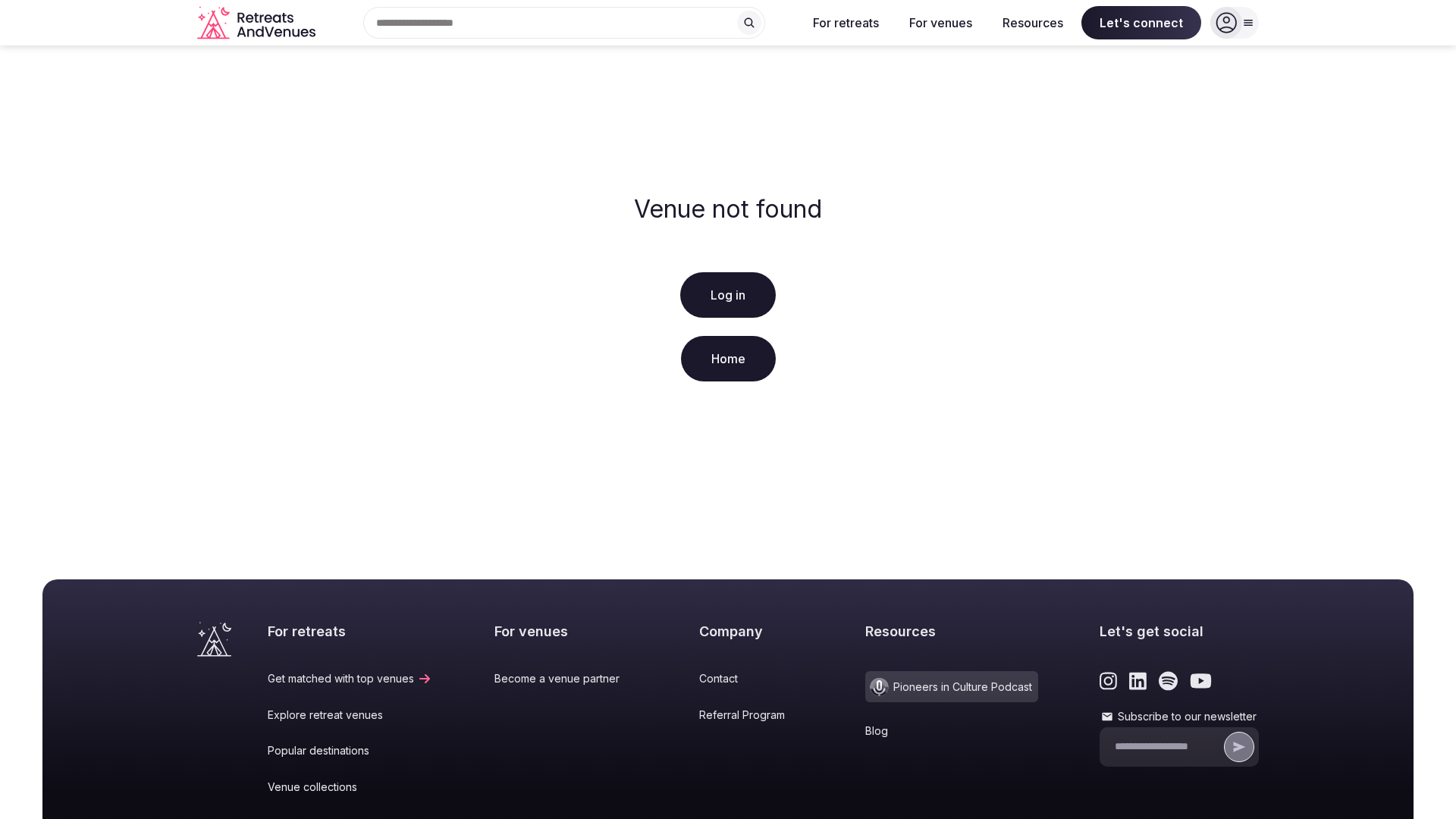
scroll to position [225, 0]
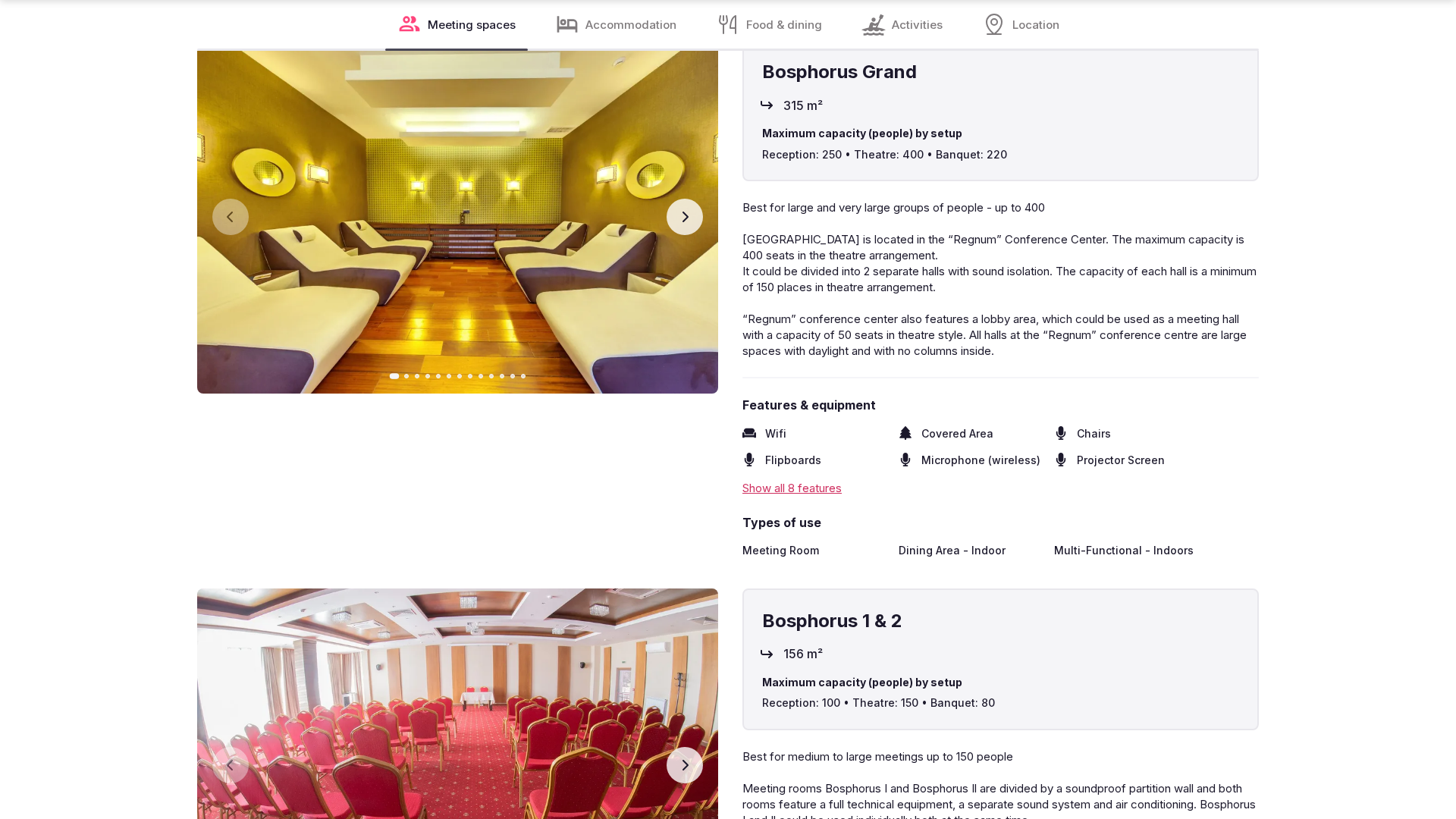
scroll to position [3052, 0]
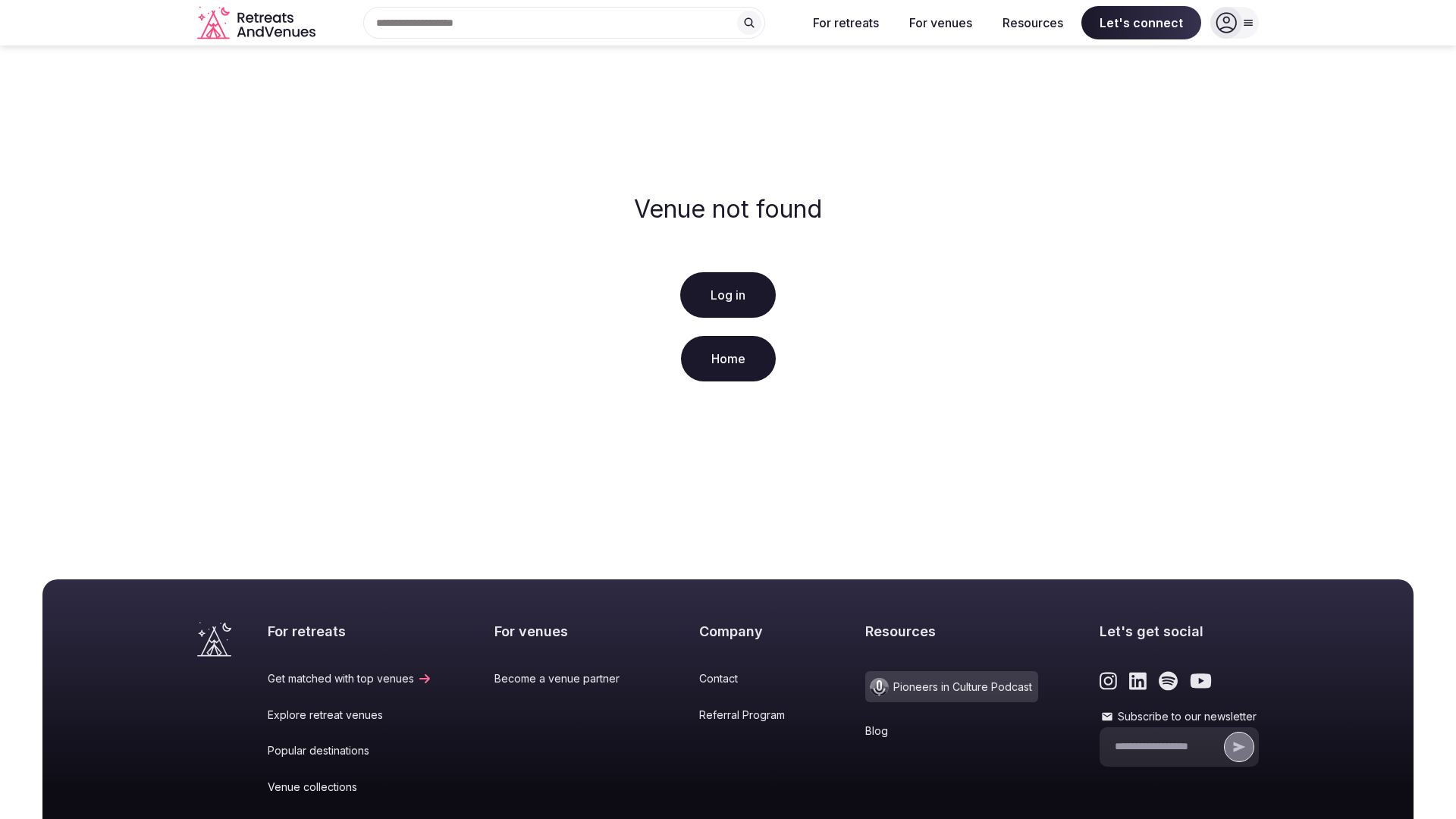
scroll to position [225, 0]
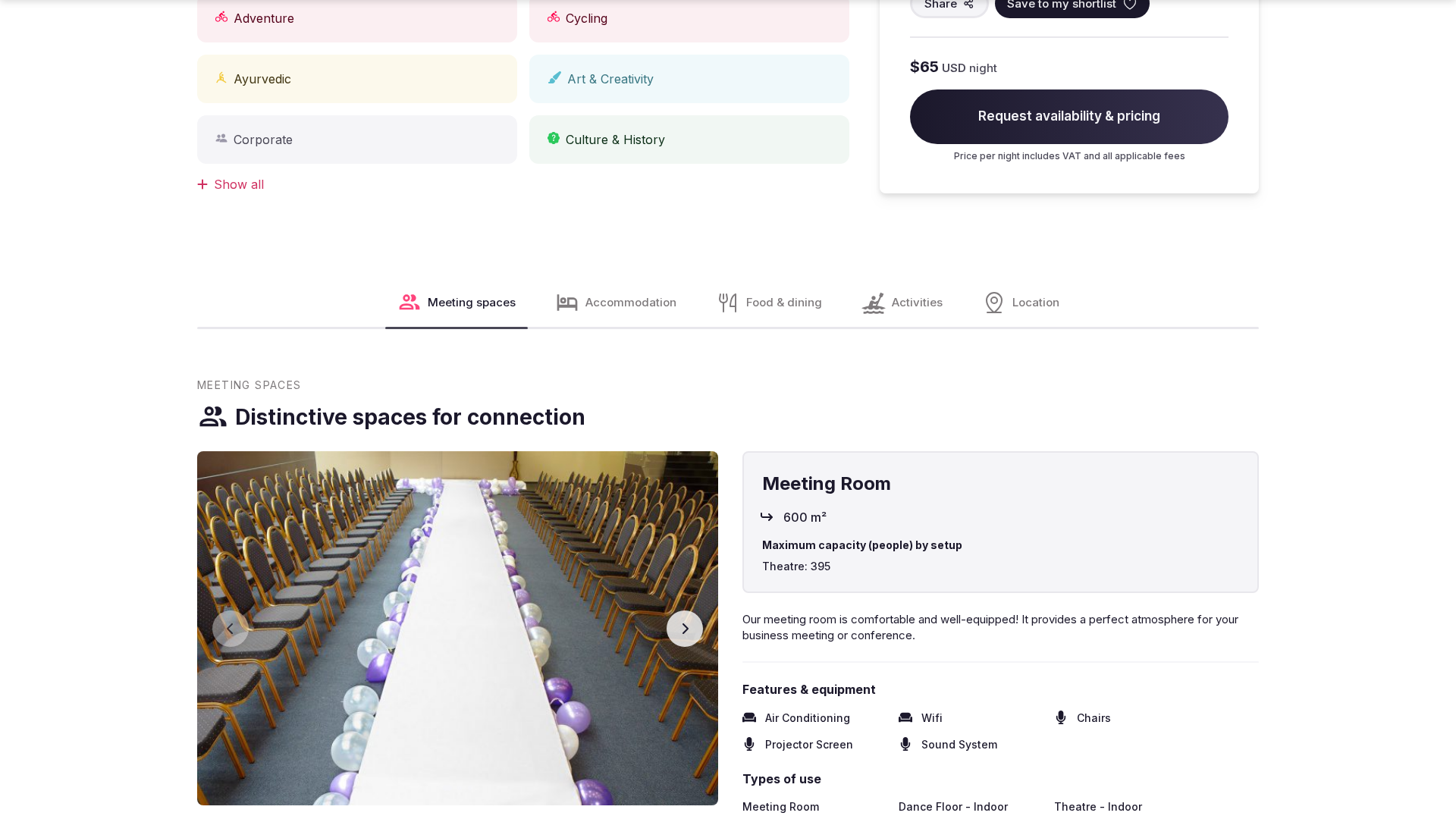
scroll to position [1529, 0]
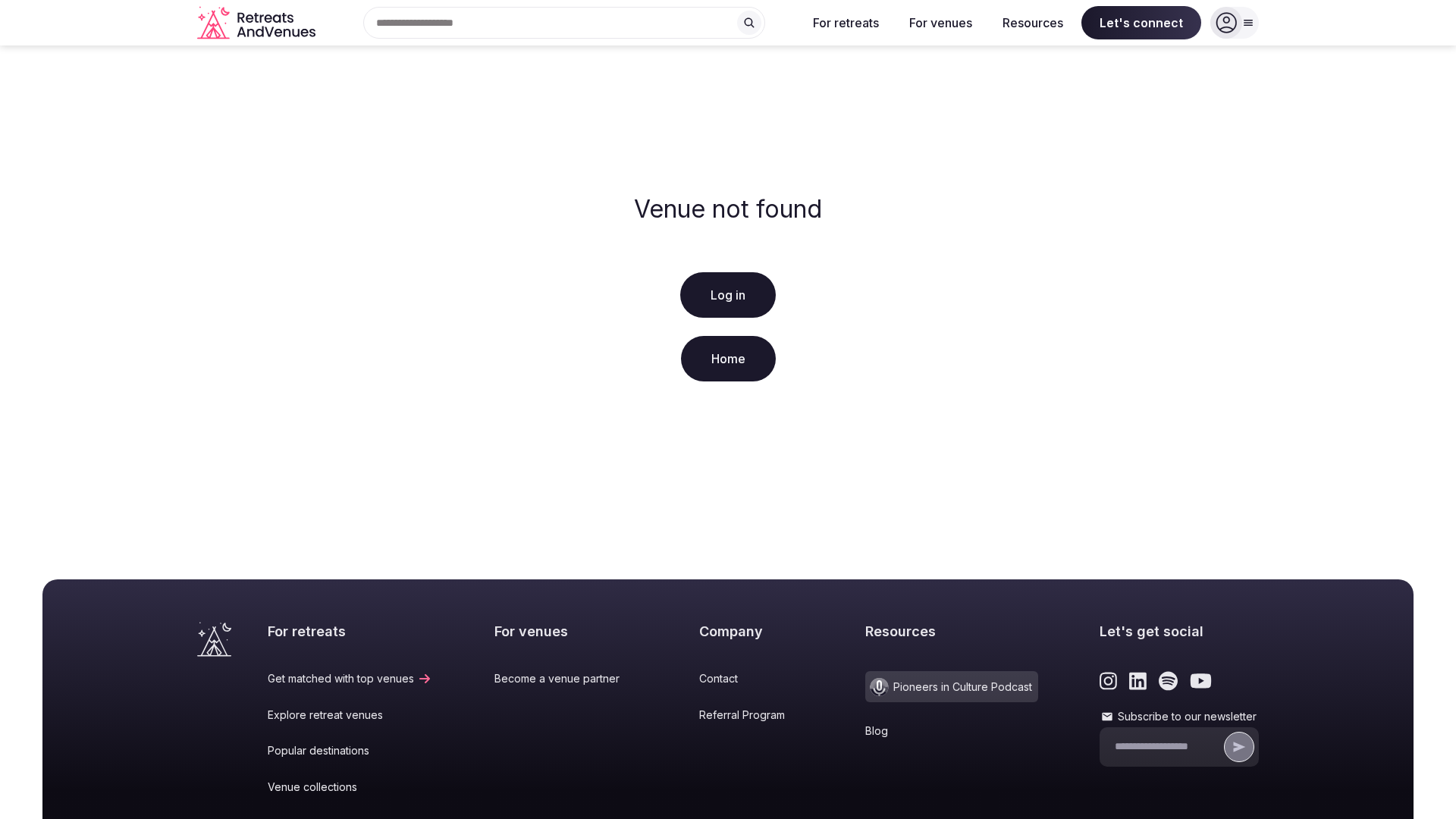
scroll to position [225, 0]
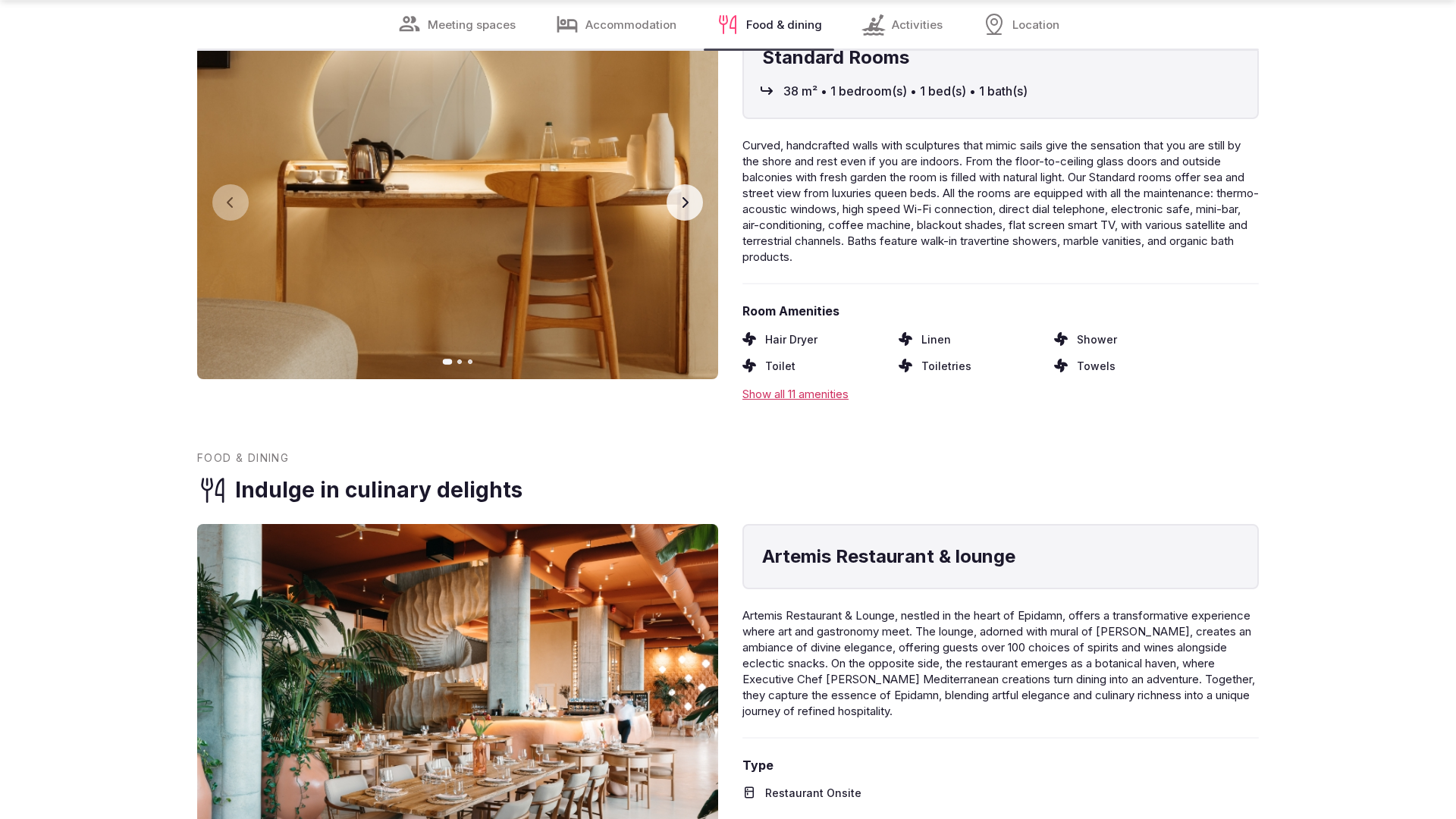
scroll to position [3052, 0]
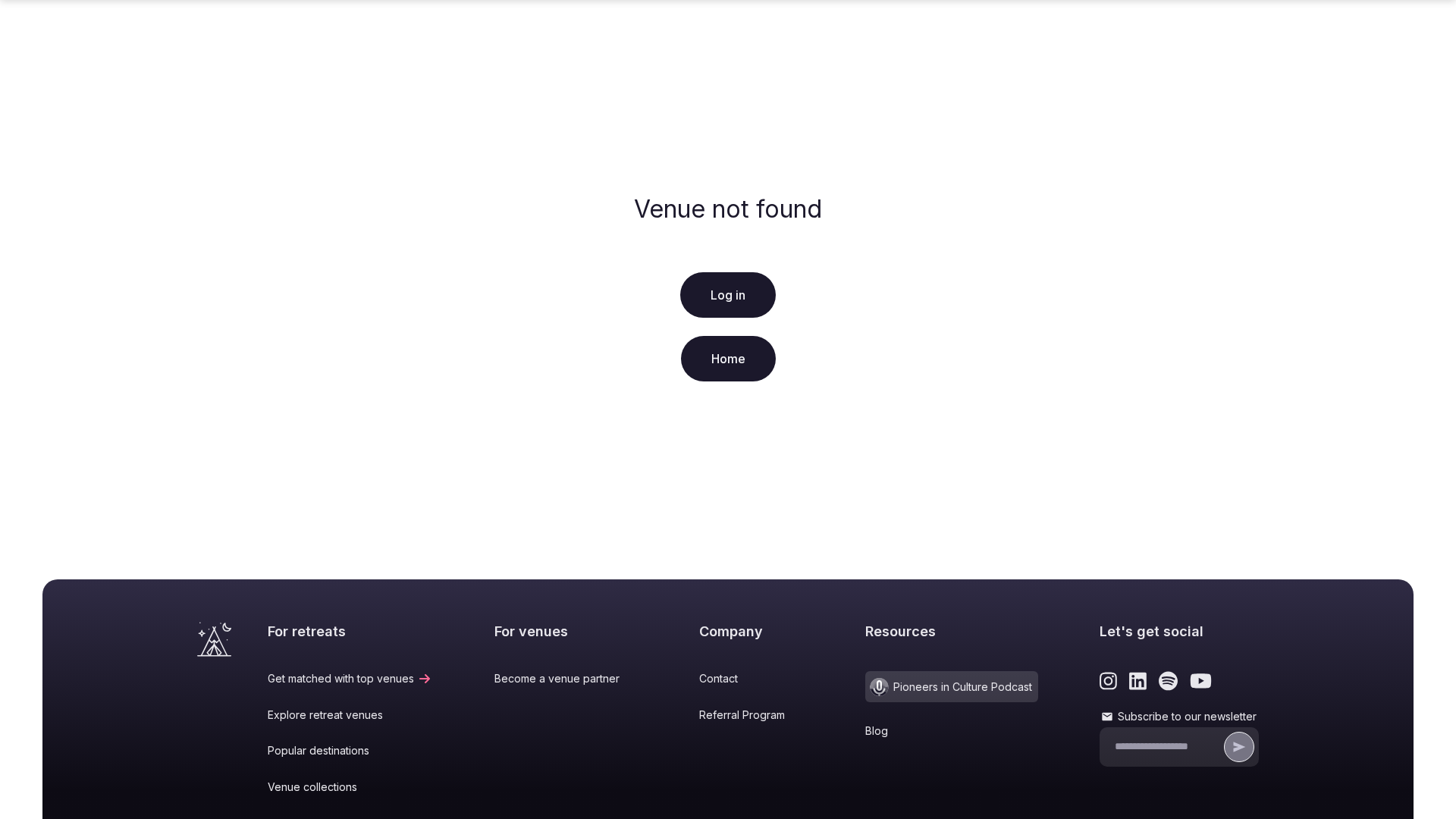
scroll to position [225, 0]
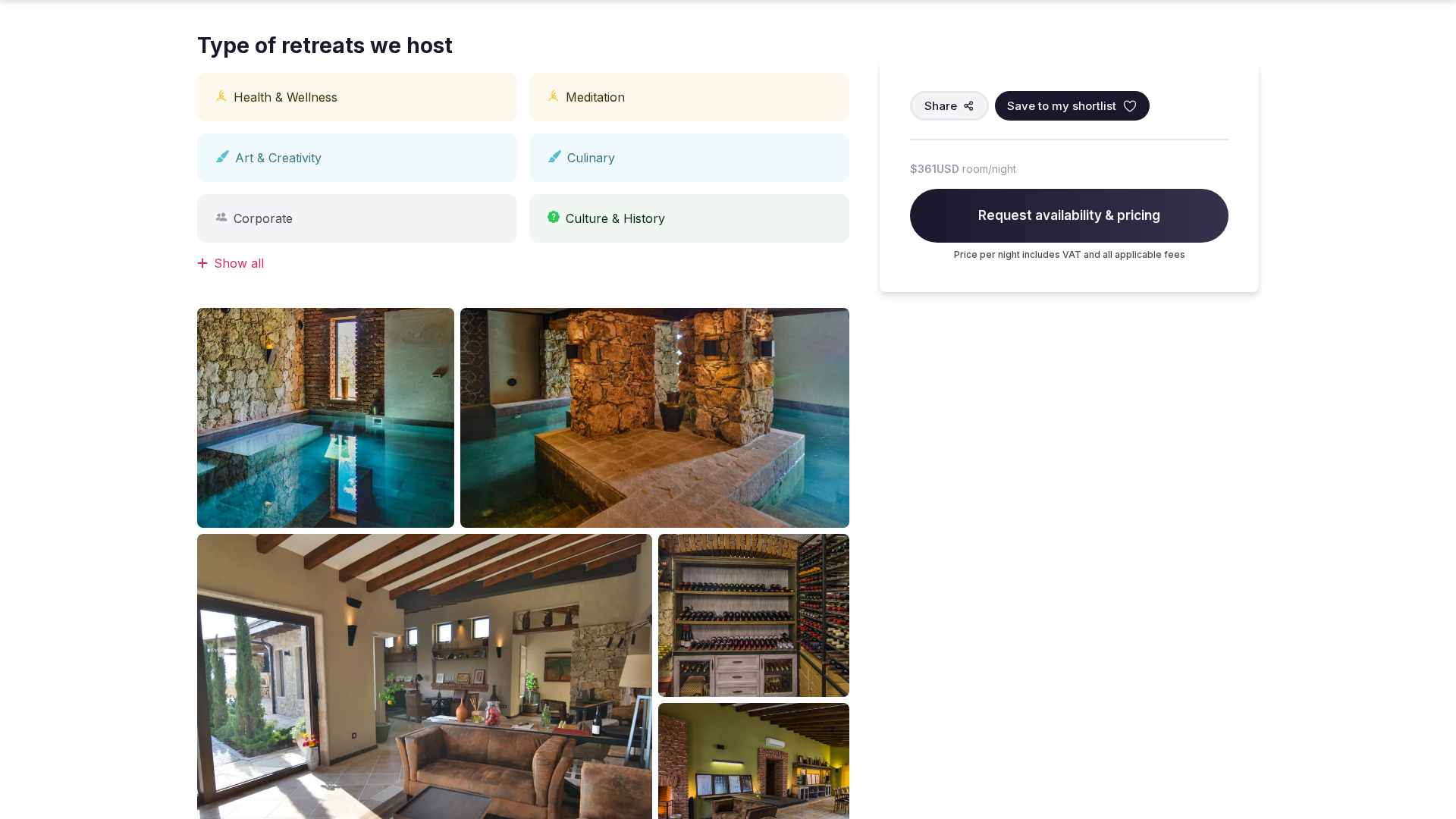
scroll to position [1529, 0]
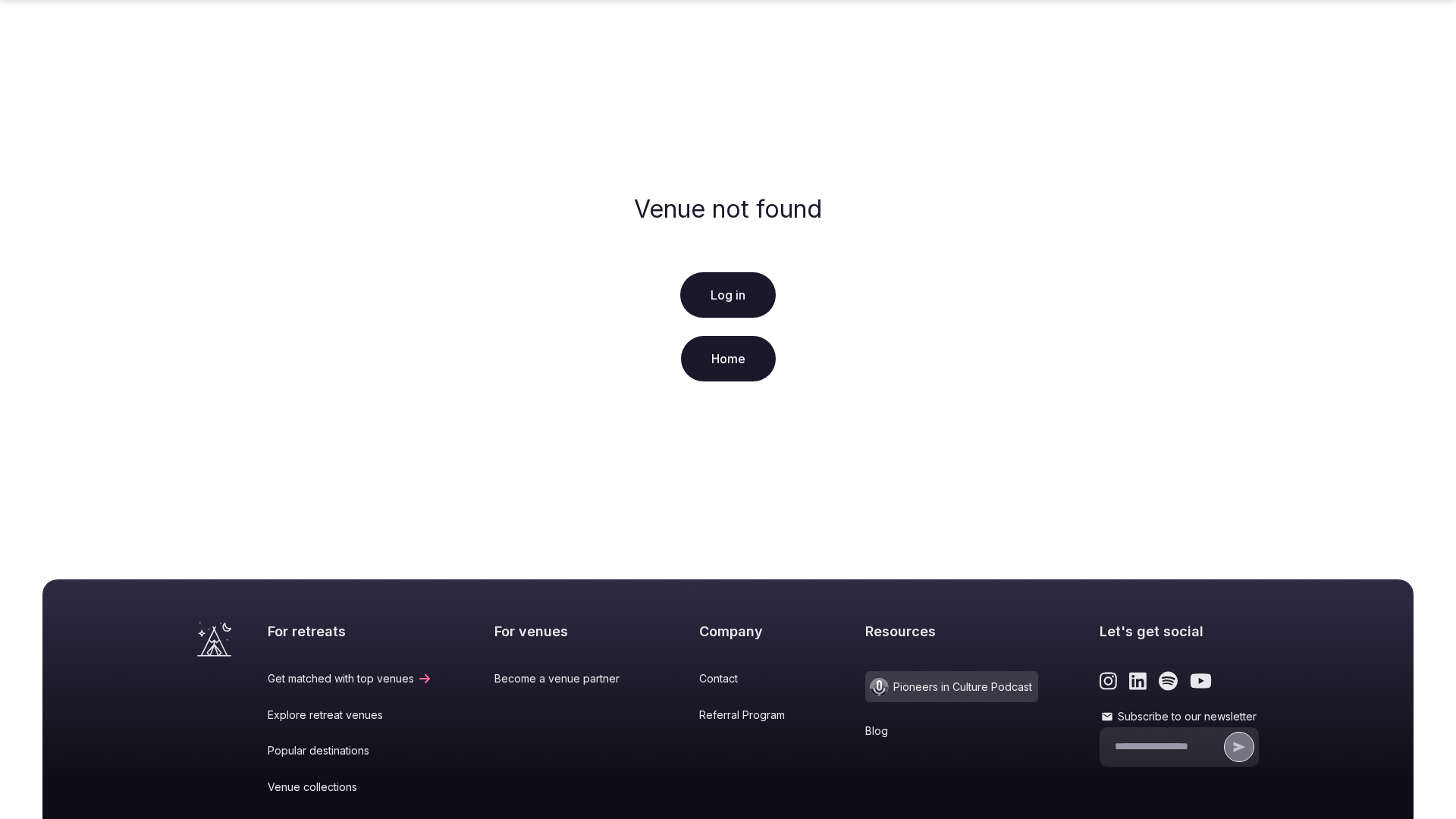
scroll to position [225, 0]
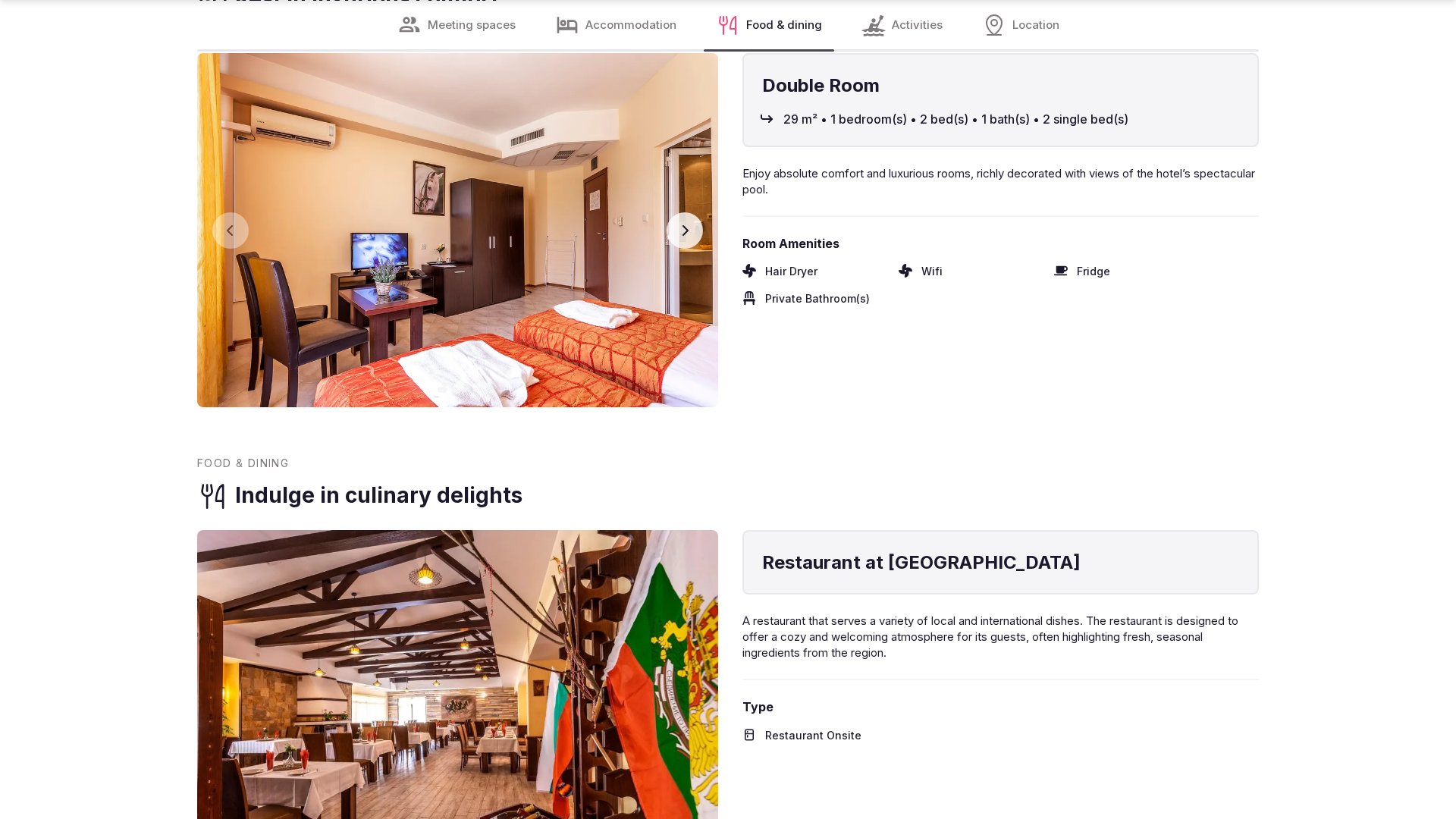
scroll to position [3052, 0]
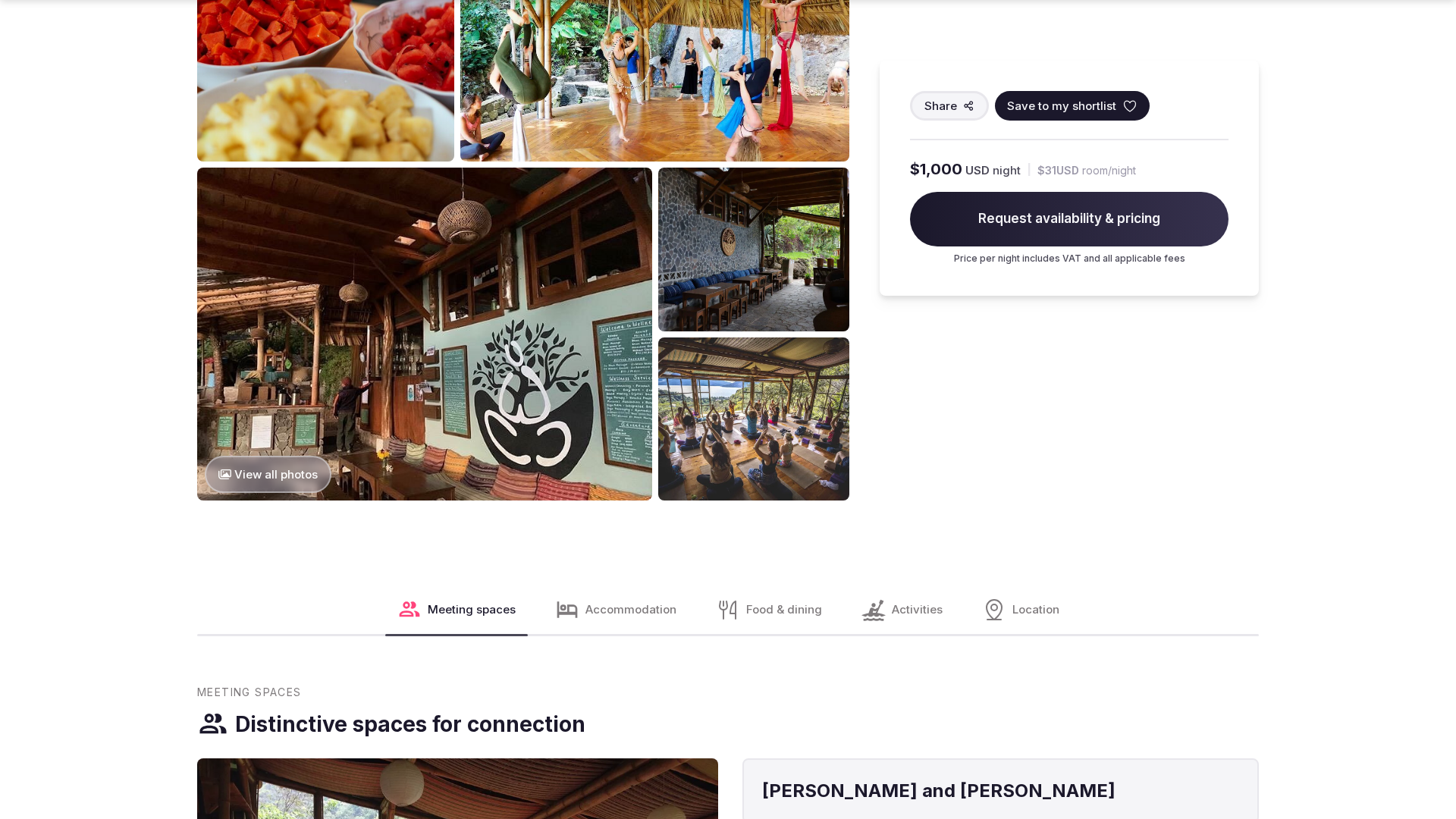
scroll to position [2316, 0]
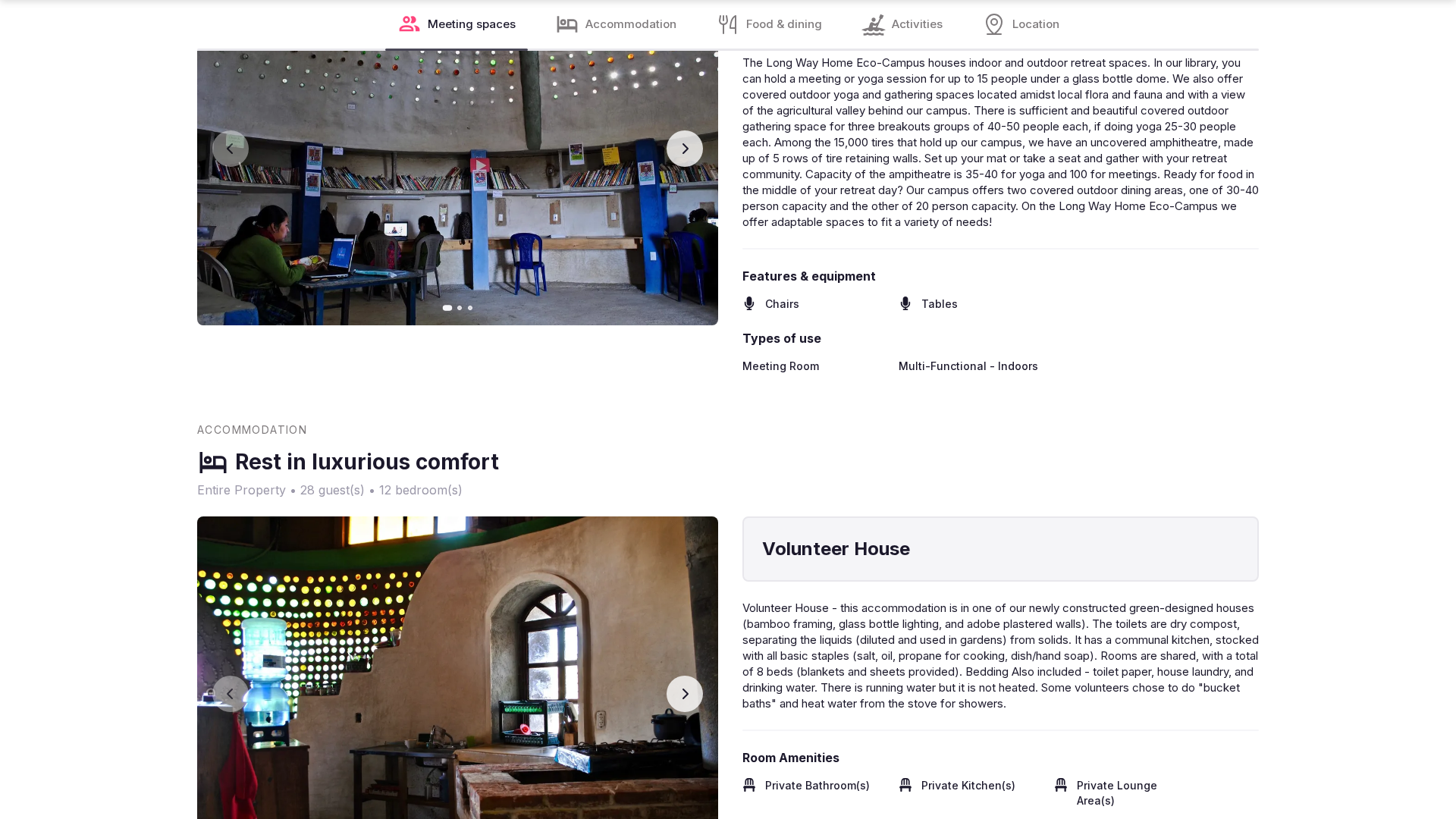
scroll to position [3052, 0]
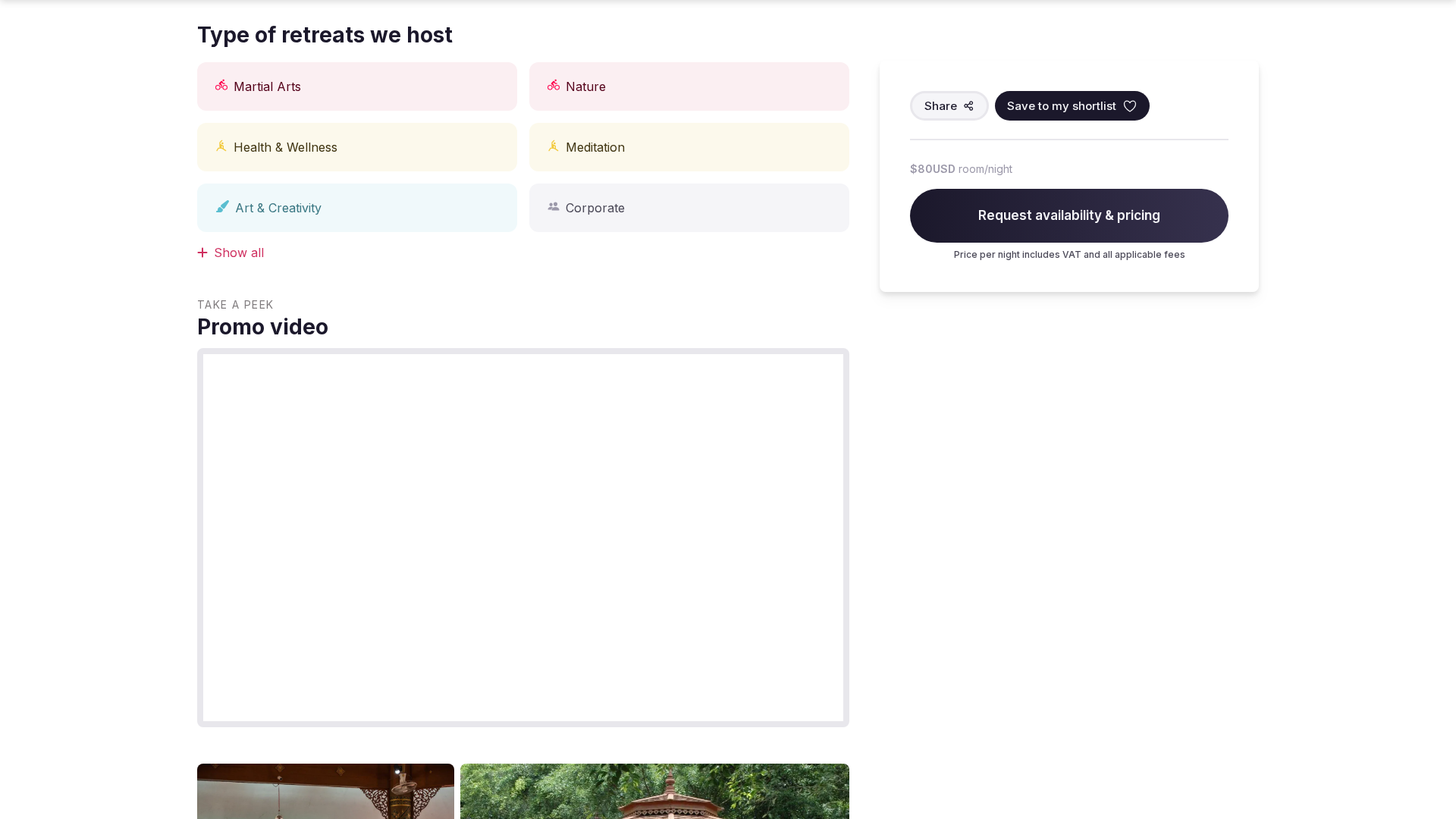
scroll to position [1529, 0]
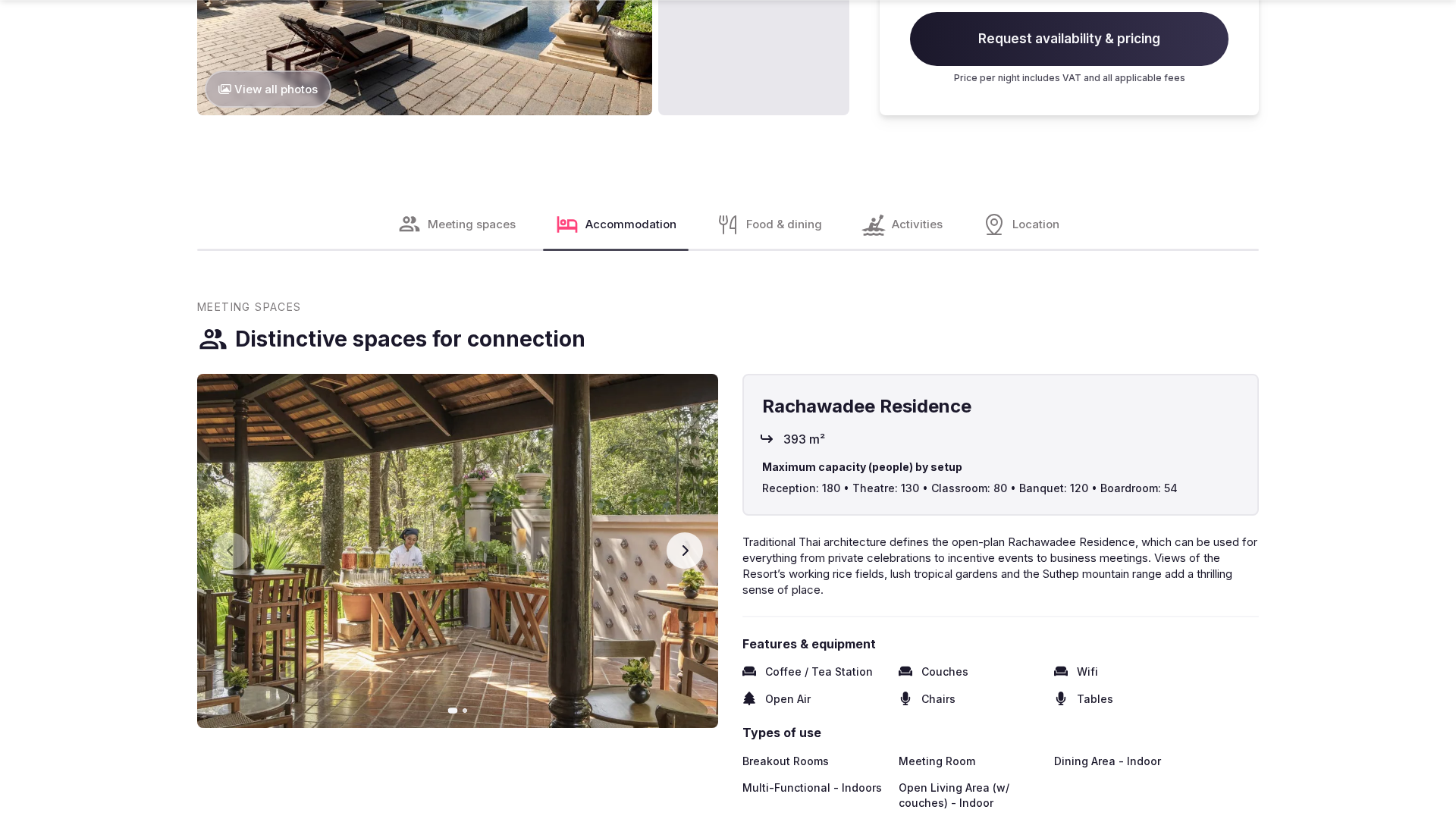
scroll to position [3051, 0]
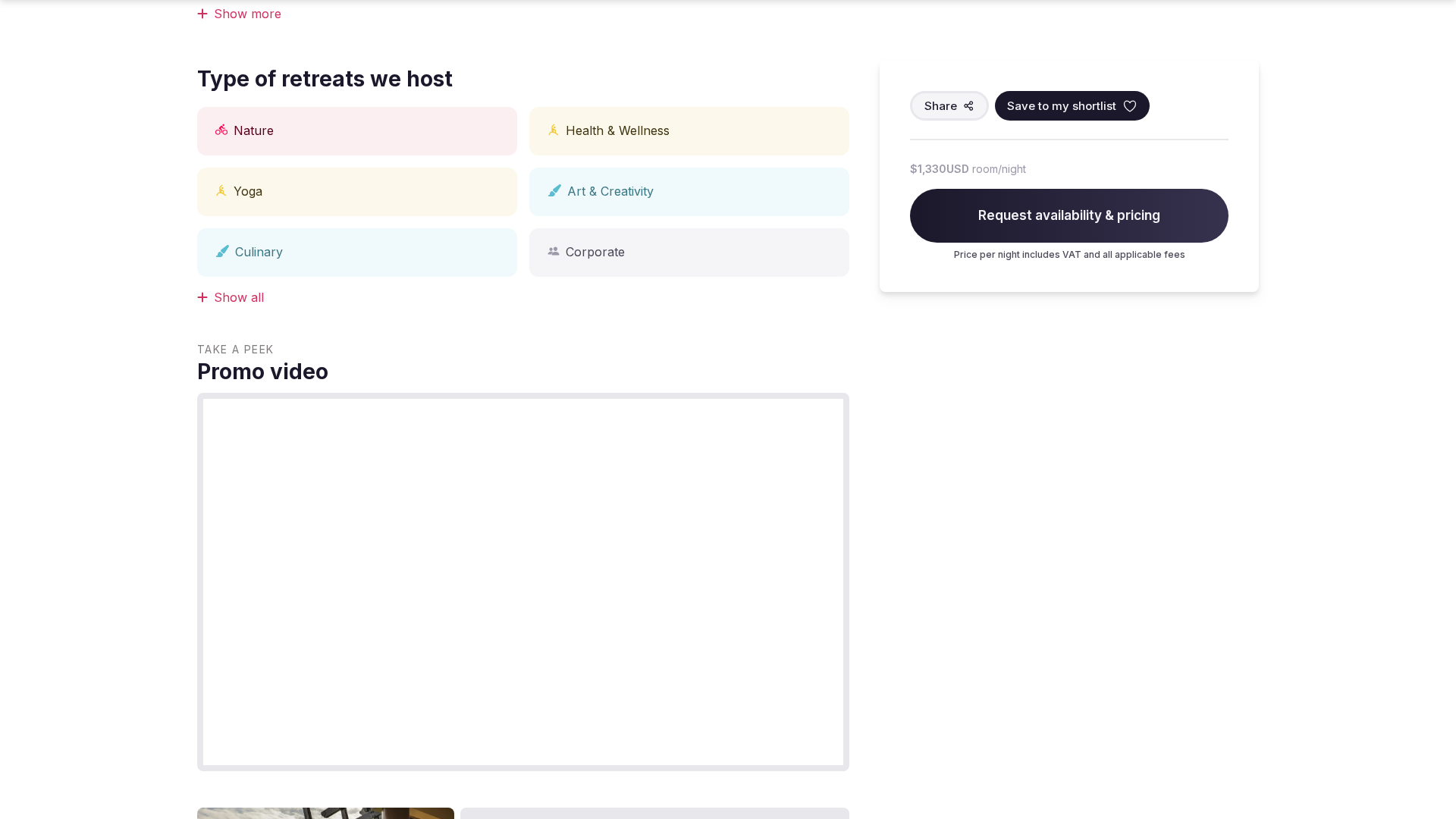
scroll to position [1484, 0]
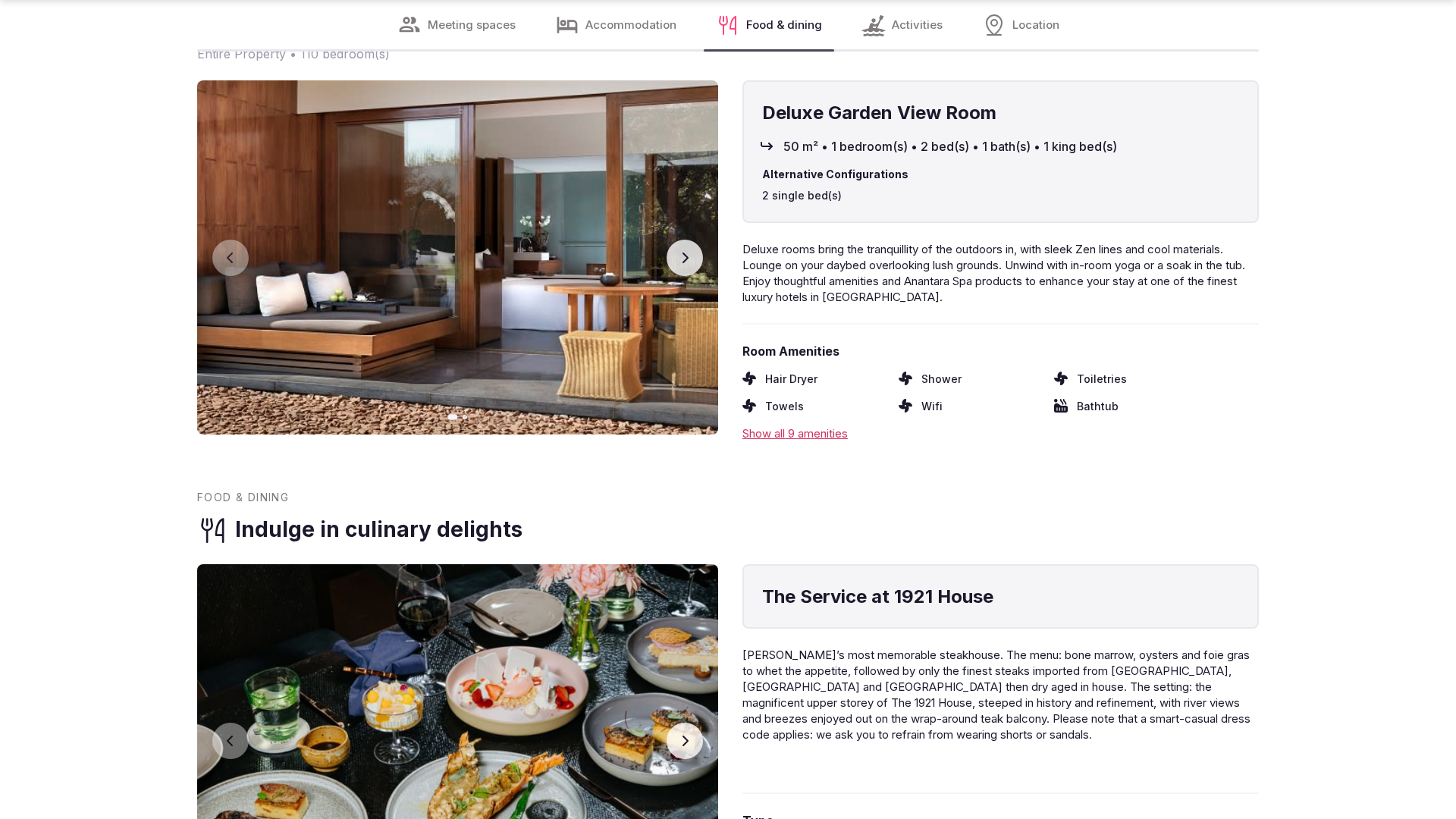
scroll to position [3052, 0]
